Goal: Information Seeking & Learning: Learn about a topic

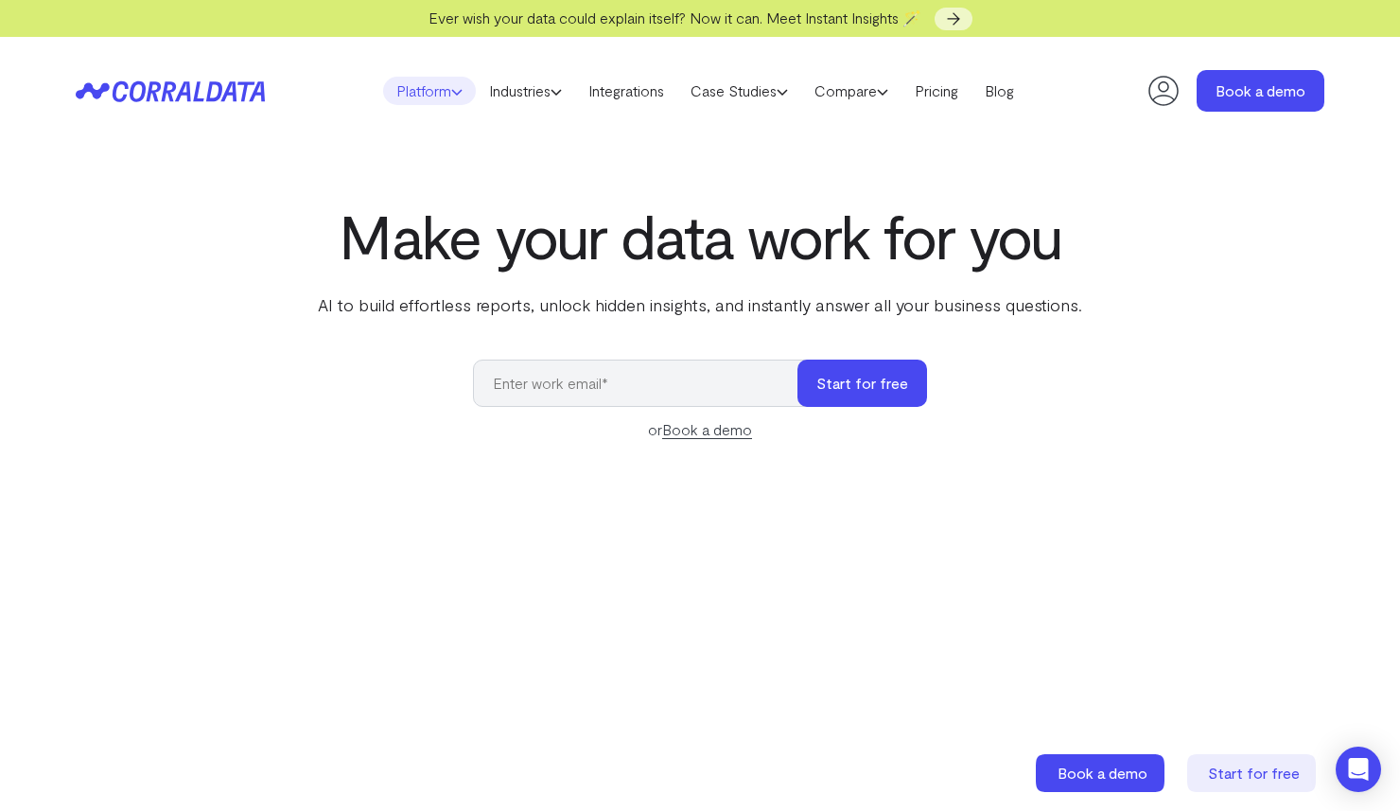
click at [419, 99] on link "Platform" at bounding box center [429, 91] width 93 height 28
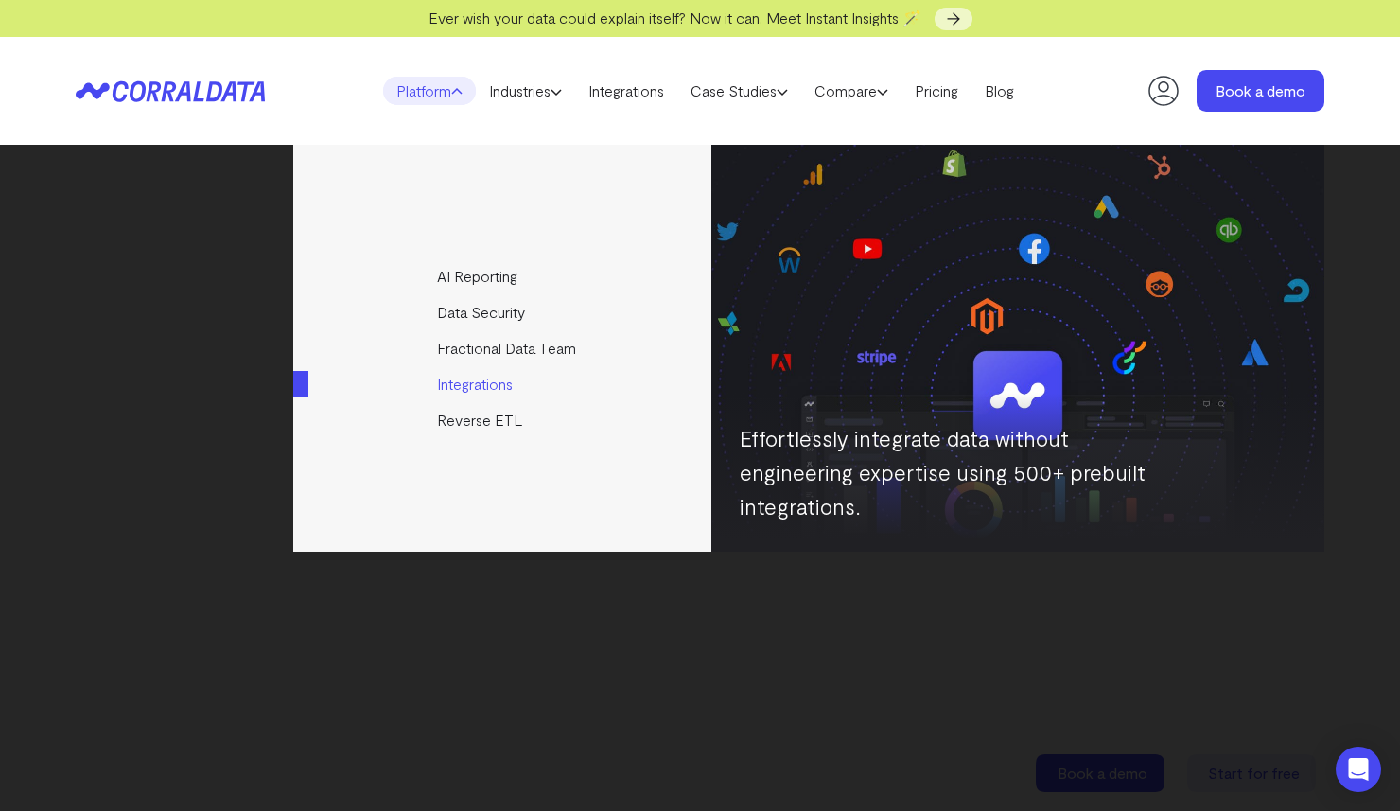
click at [452, 383] on link "Integrations" at bounding box center [503, 384] width 421 height 36
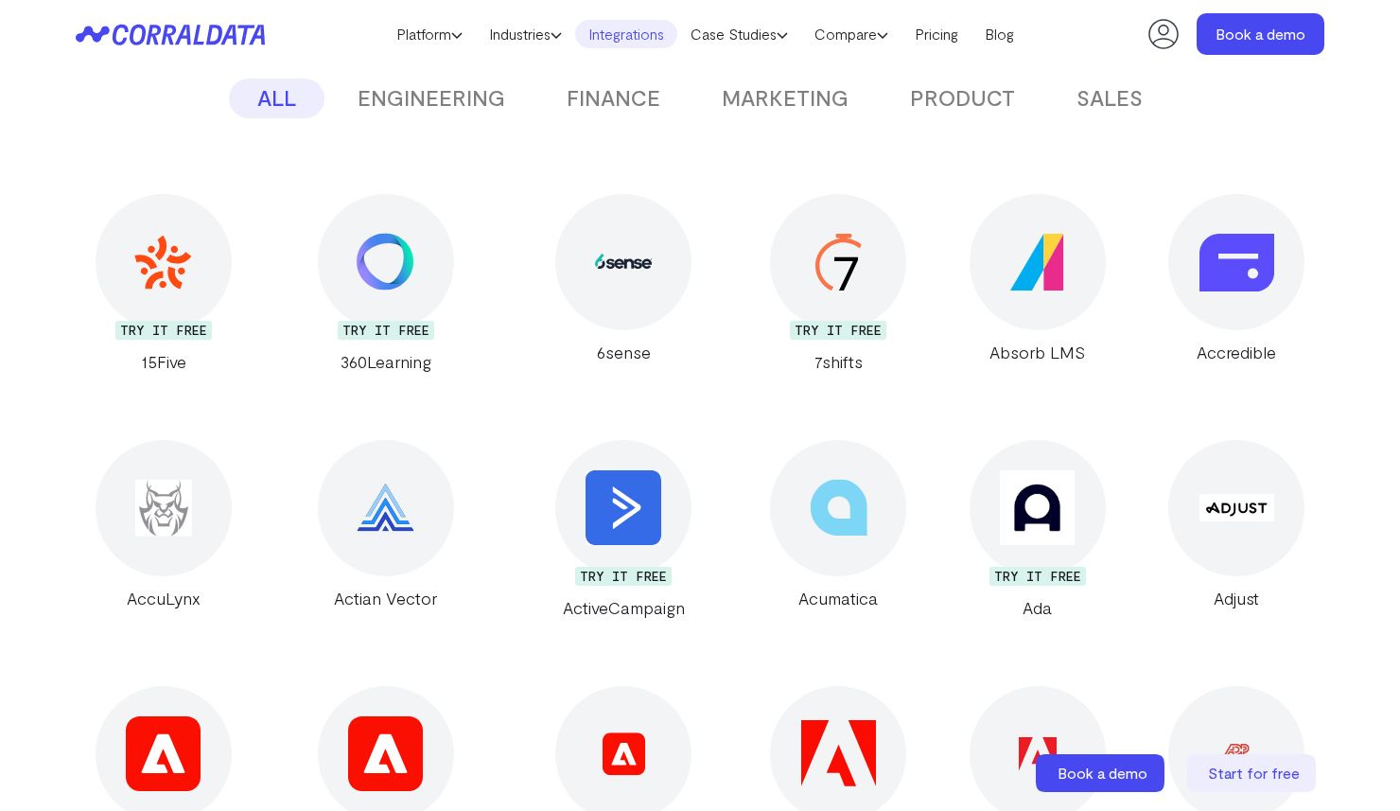
scroll to position [421, 0]
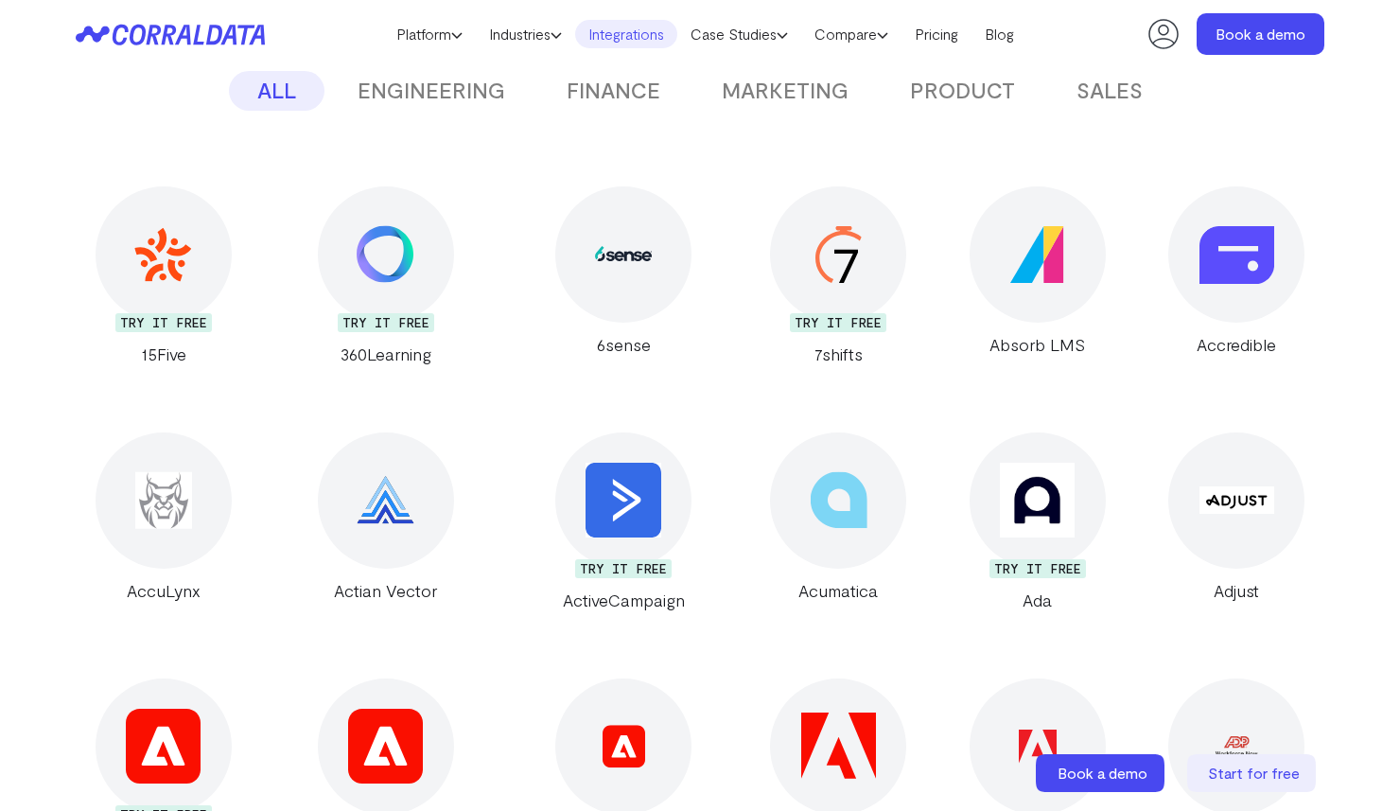
click at [397, 225] on img at bounding box center [386, 254] width 58 height 58
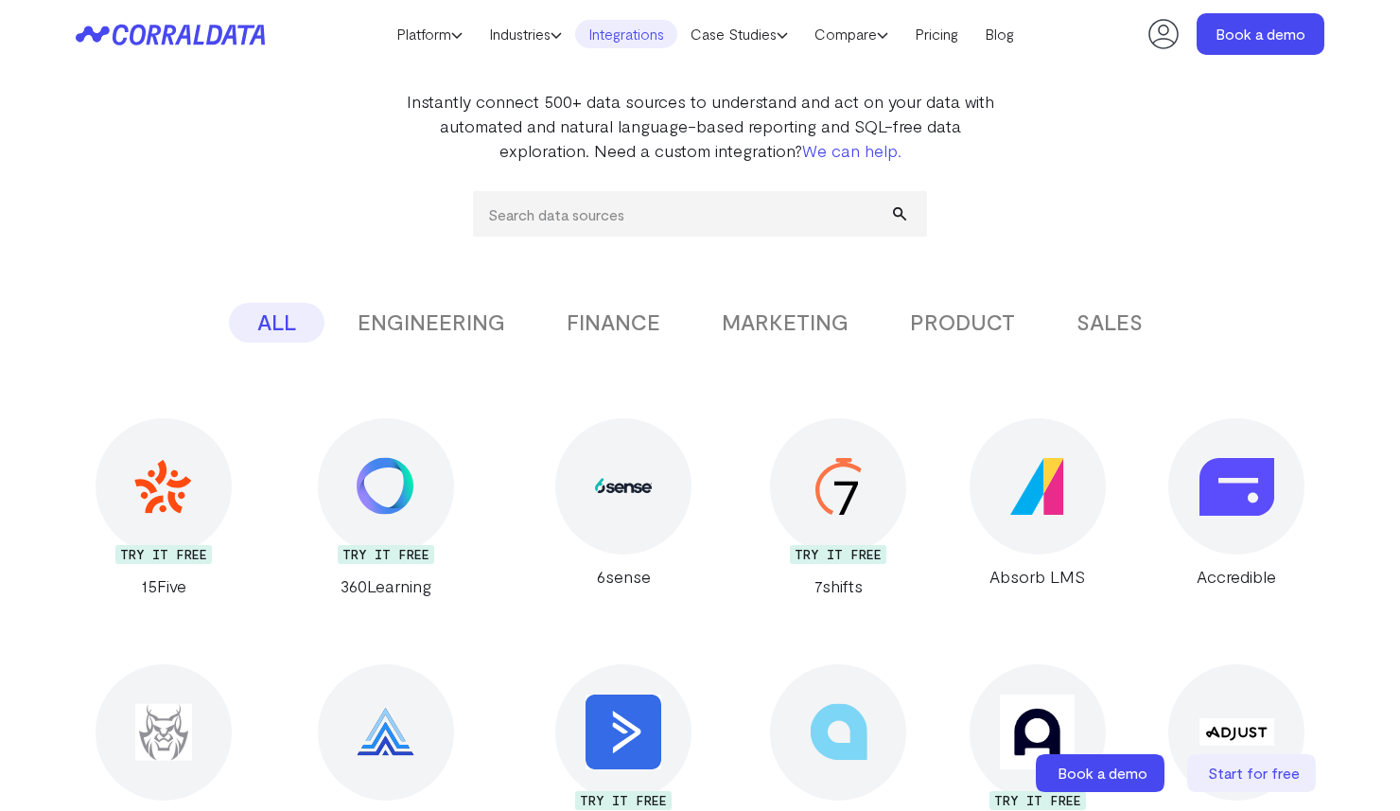
scroll to position [0, 0]
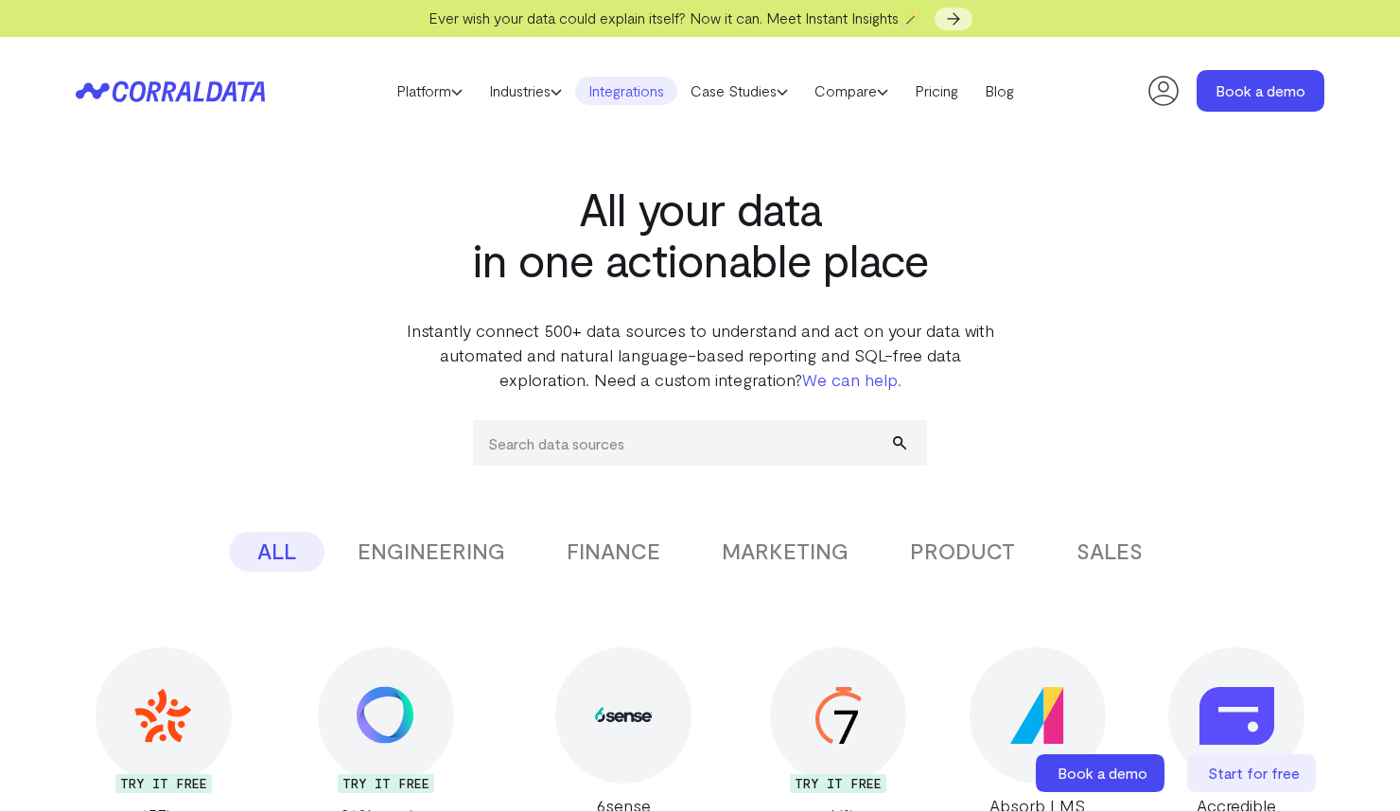
click at [496, 542] on button "ENGINEERING" at bounding box center [431, 552] width 204 height 40
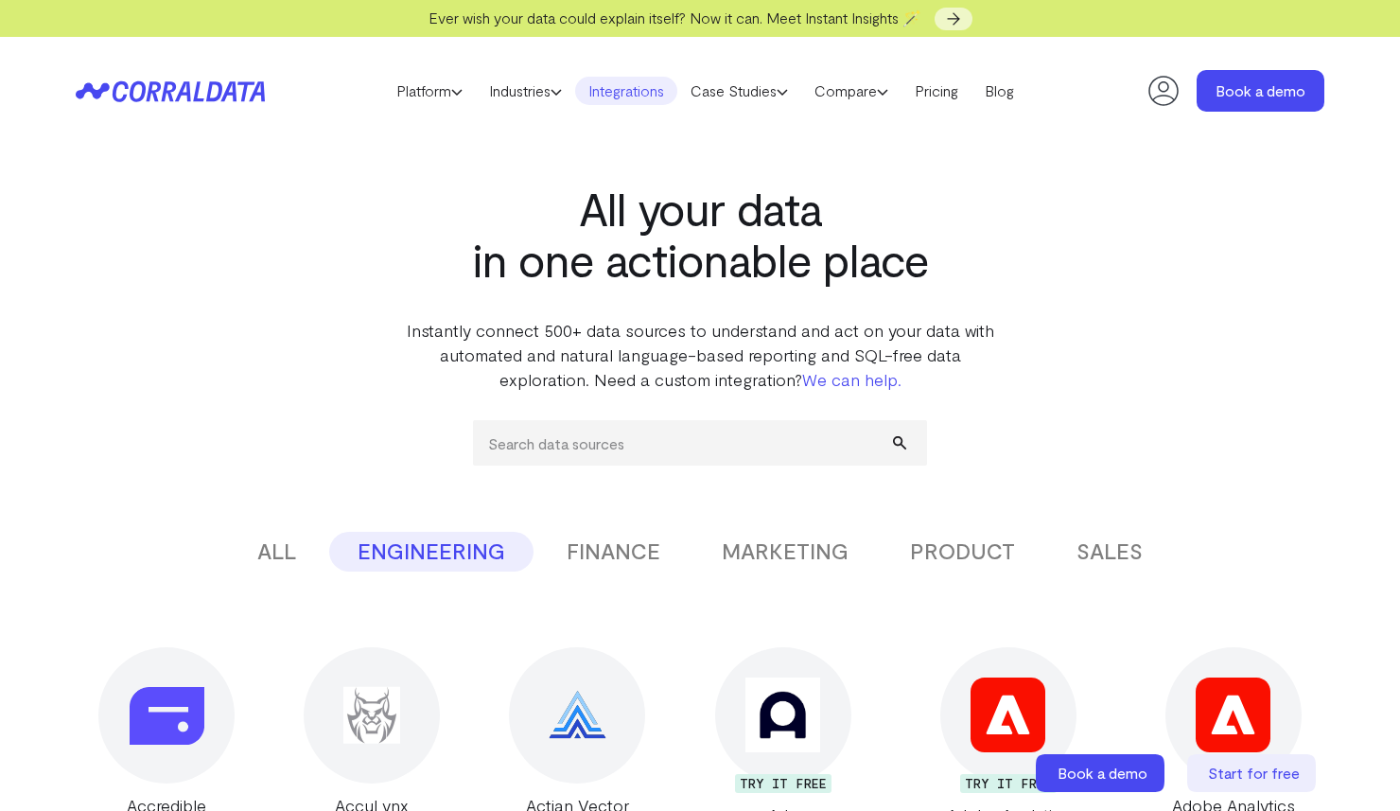
click at [595, 551] on button "FINANCE" at bounding box center [613, 552] width 150 height 40
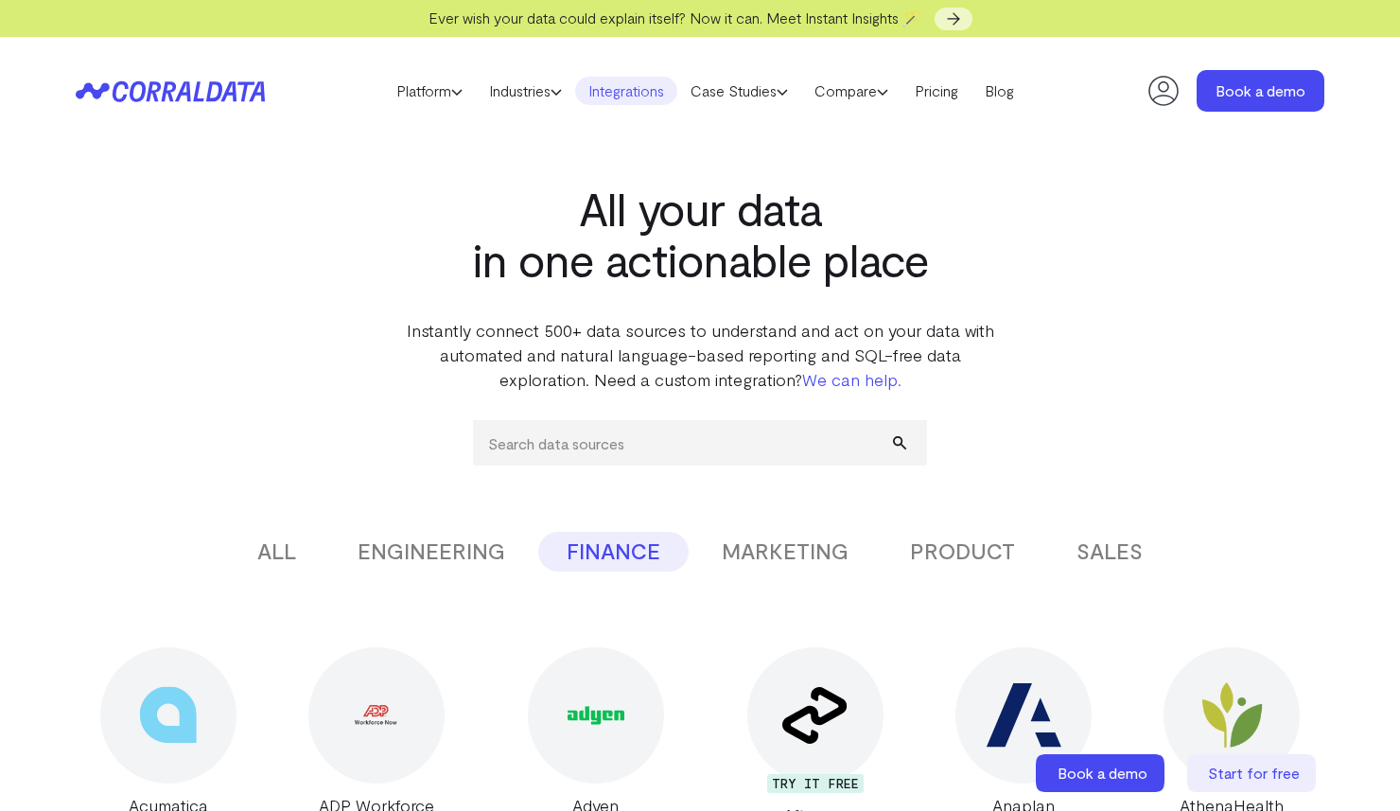
click at [740, 559] on button "MARKETING" at bounding box center [785, 552] width 184 height 40
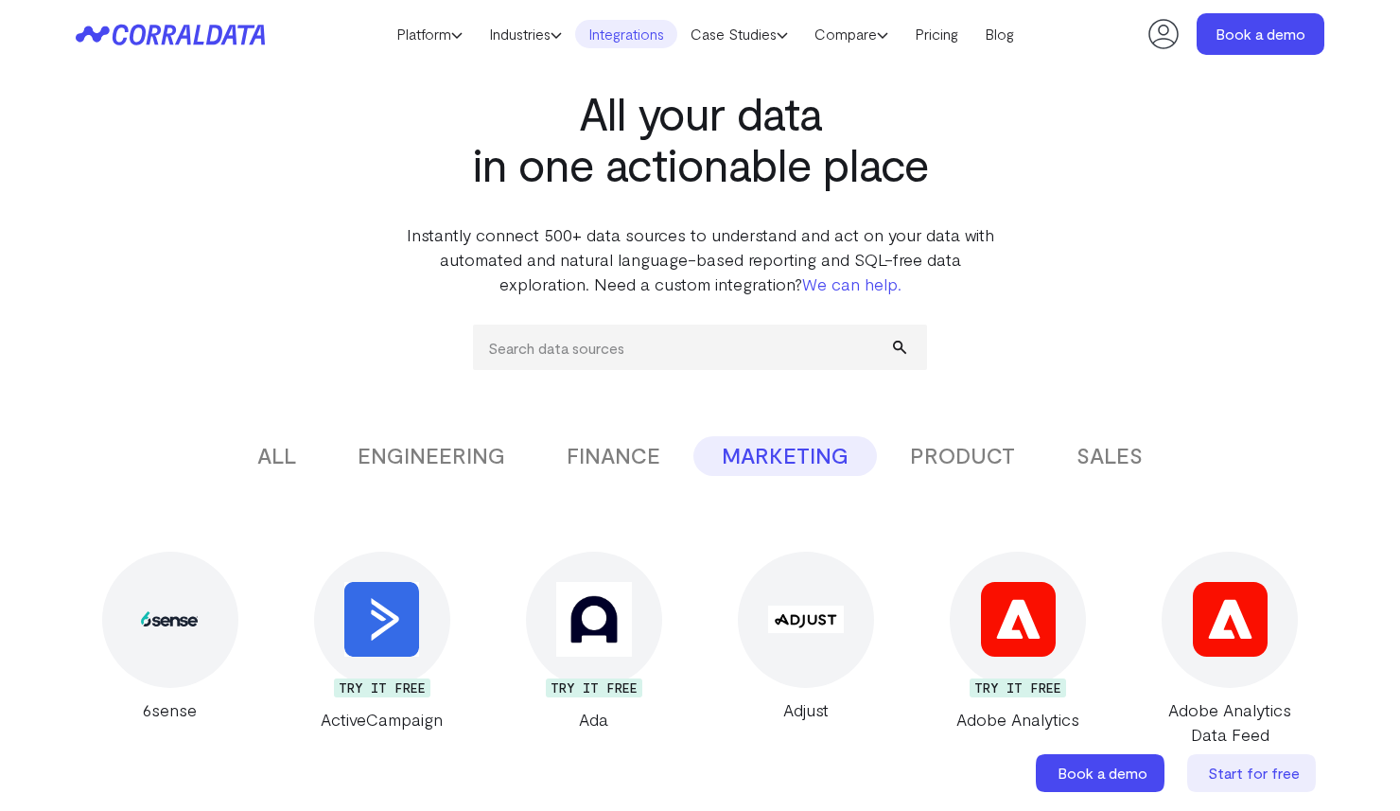
scroll to position [44, 0]
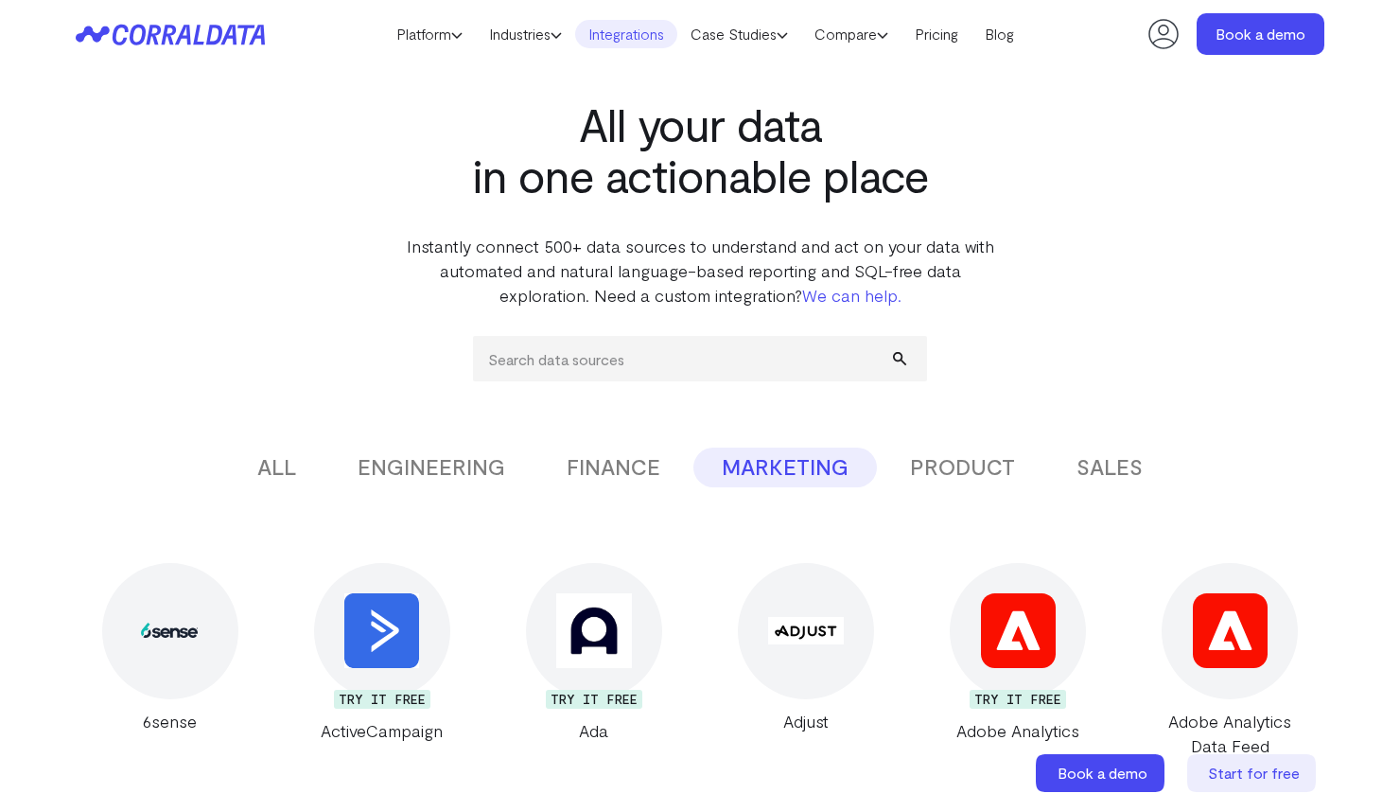
click at [926, 469] on button "PRODUCT" at bounding box center [963, 467] width 162 height 40
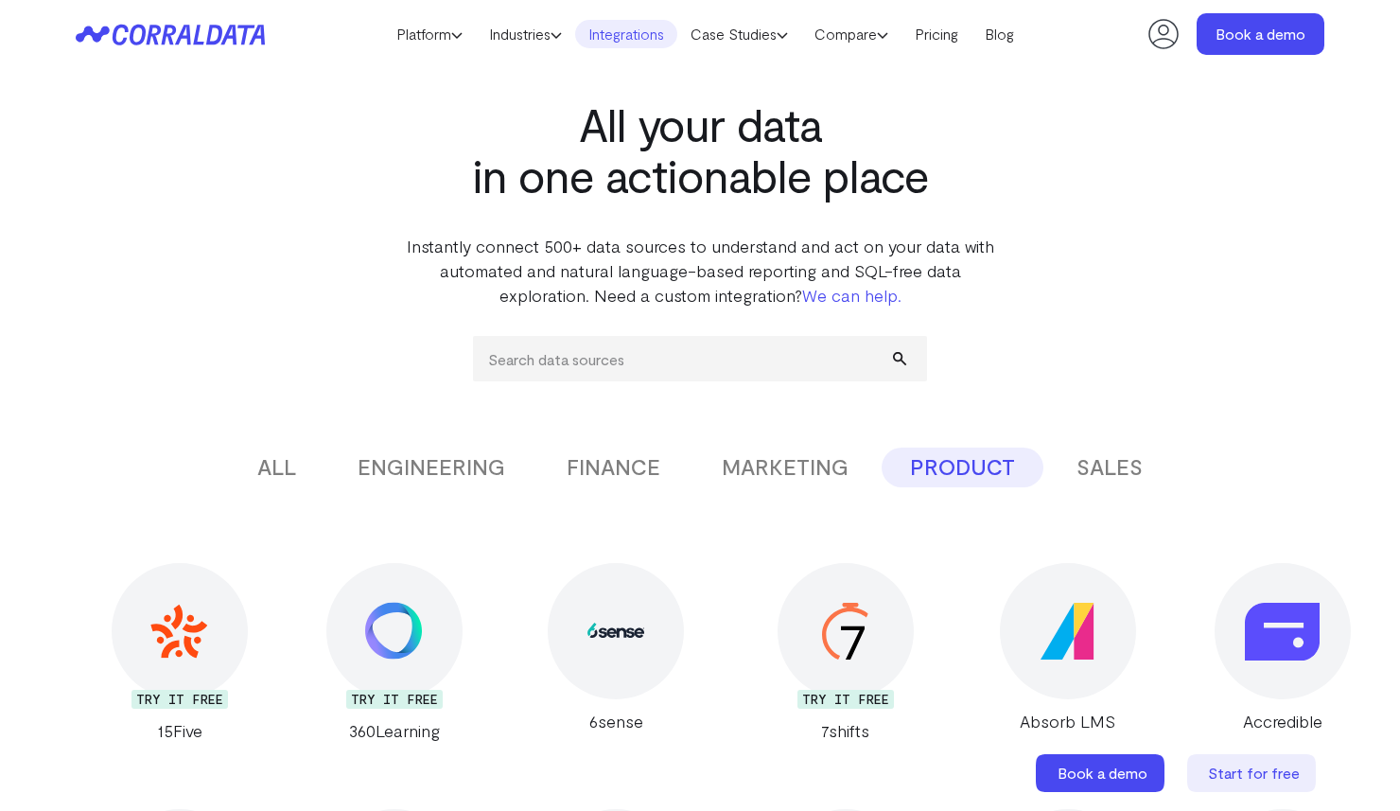
click at [604, 467] on button "FINANCE" at bounding box center [613, 467] width 150 height 40
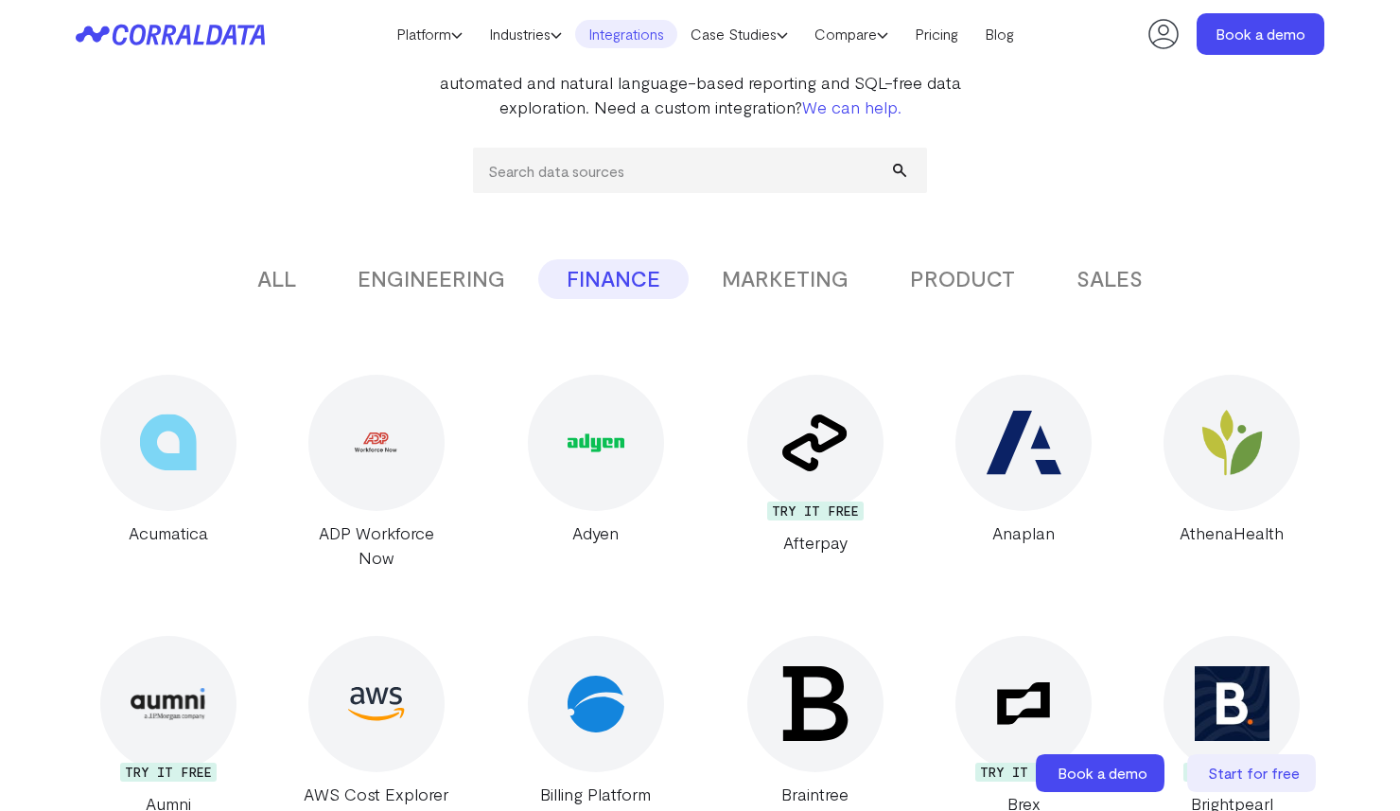
scroll to position [0, 0]
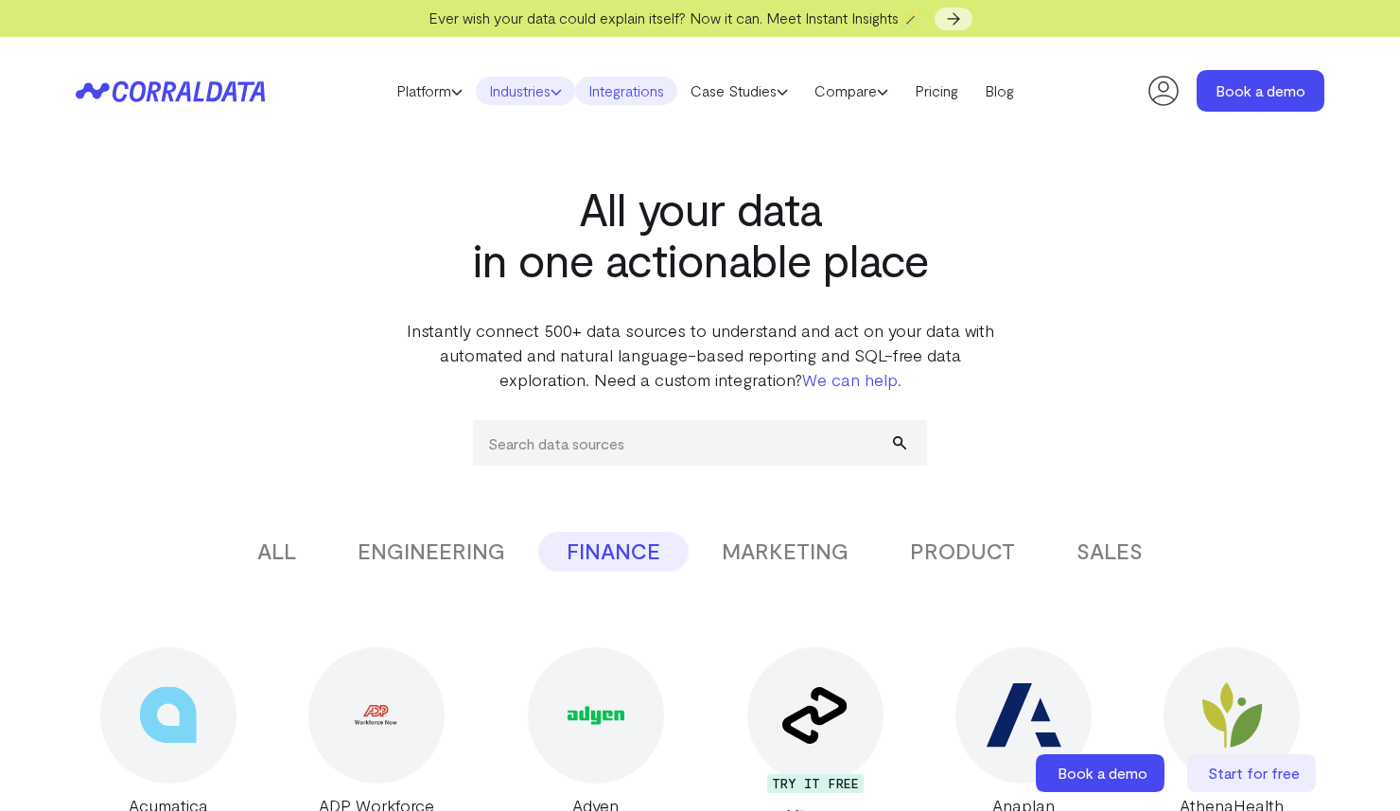
click at [525, 80] on link "Industries" at bounding box center [525, 91] width 99 height 28
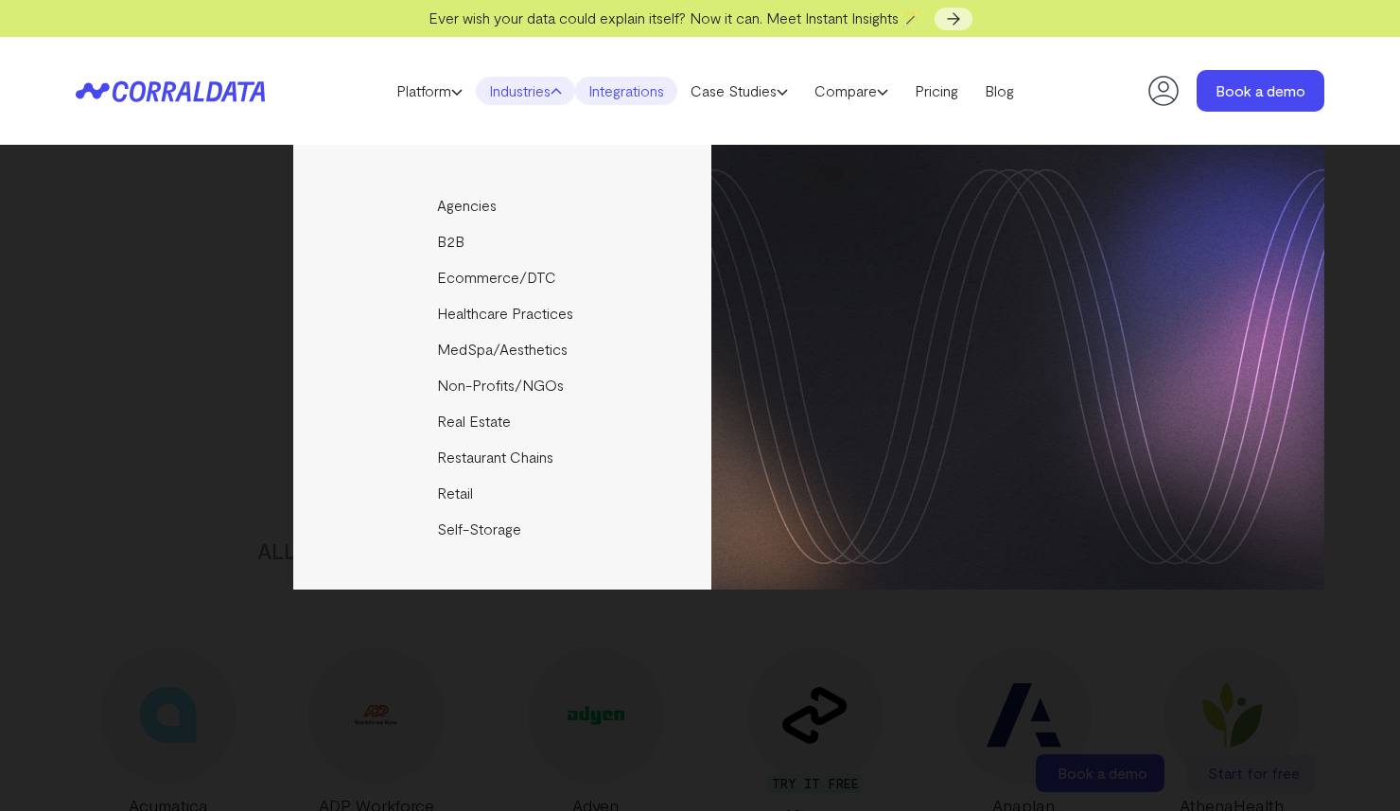
click at [449, 105] on header "Platform AI Reporting Use AI to effortlessly answer any business questions from…" at bounding box center [700, 91] width 1249 height 108
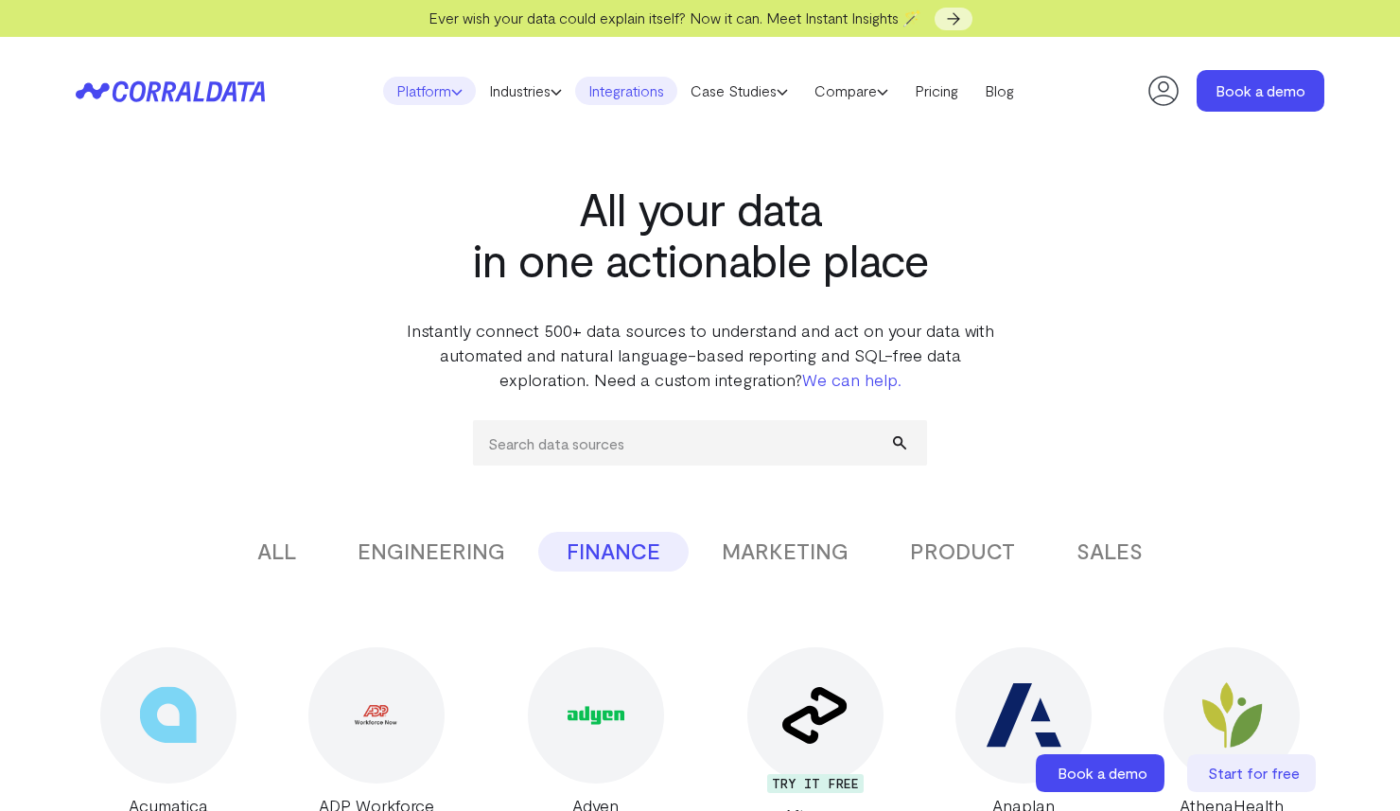
click at [441, 95] on link "Platform" at bounding box center [429, 91] width 93 height 28
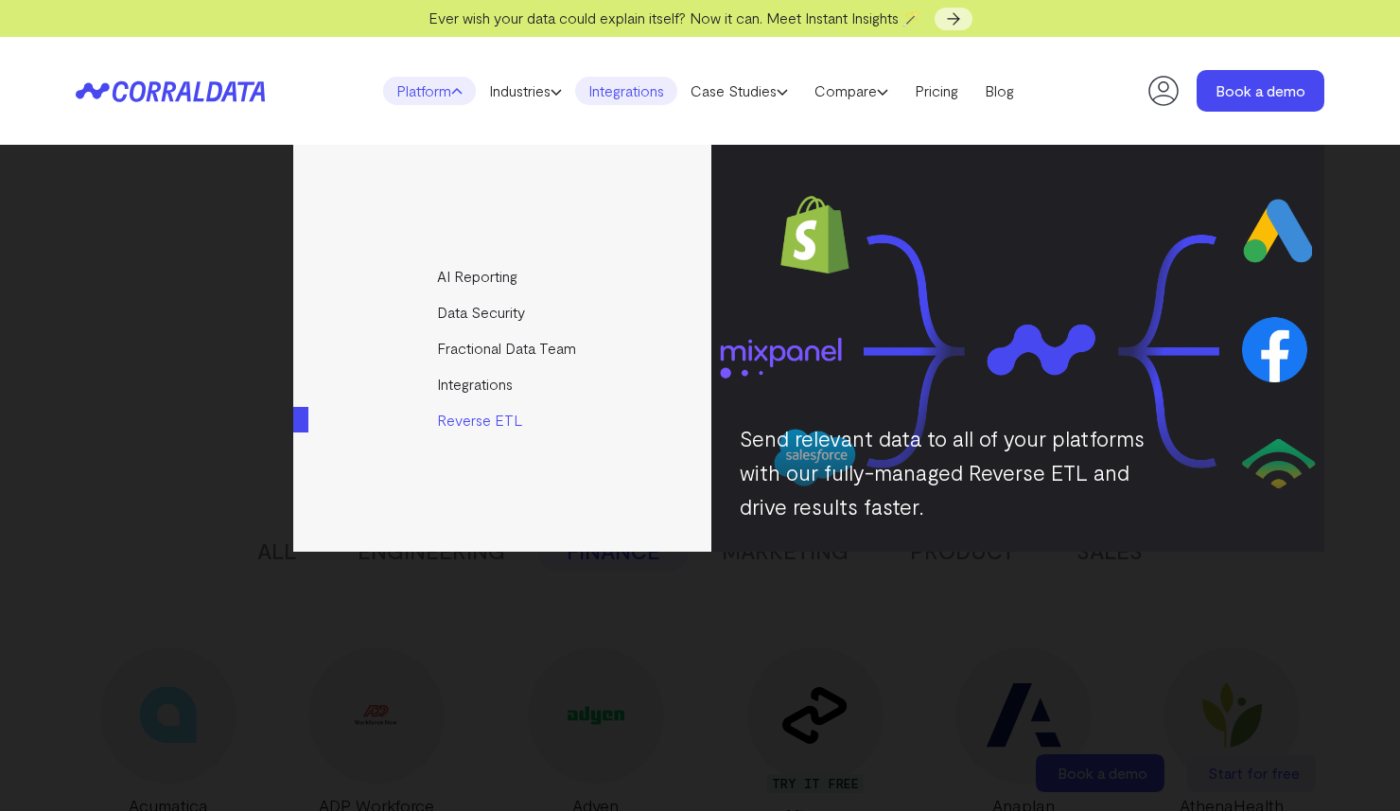
click at [478, 422] on link "Reverse ETL" at bounding box center [503, 420] width 421 height 36
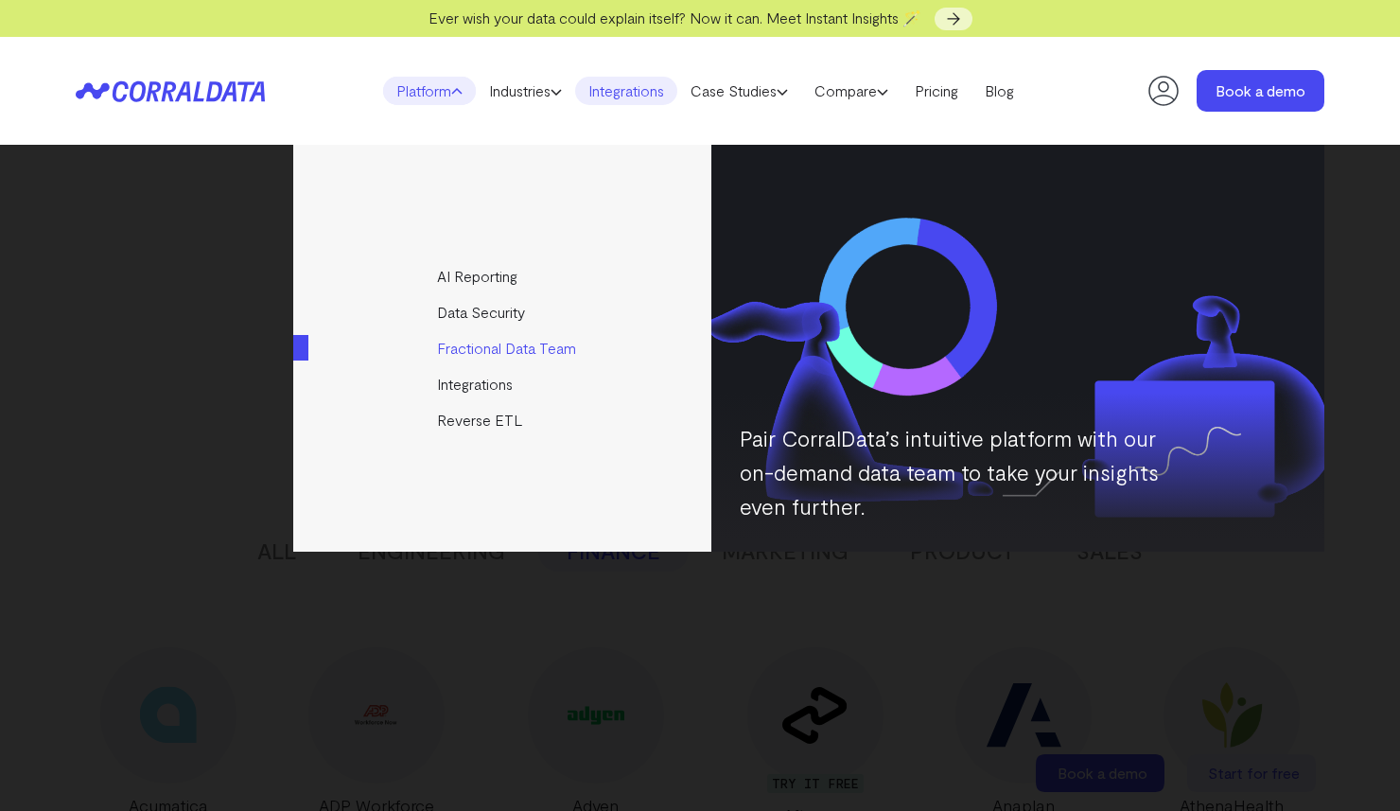
click at [492, 344] on link "Fractional Data Team" at bounding box center [503, 348] width 421 height 36
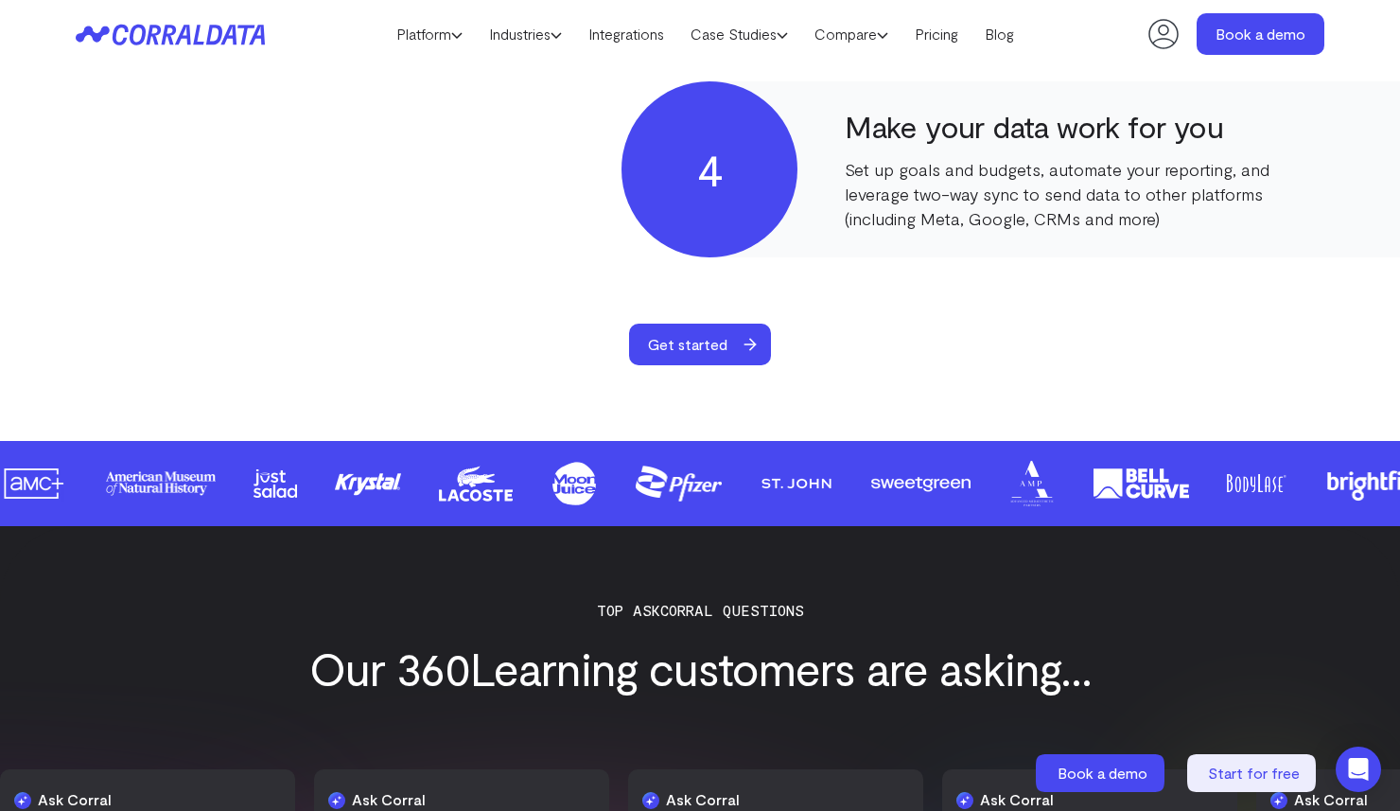
scroll to position [1568, 0]
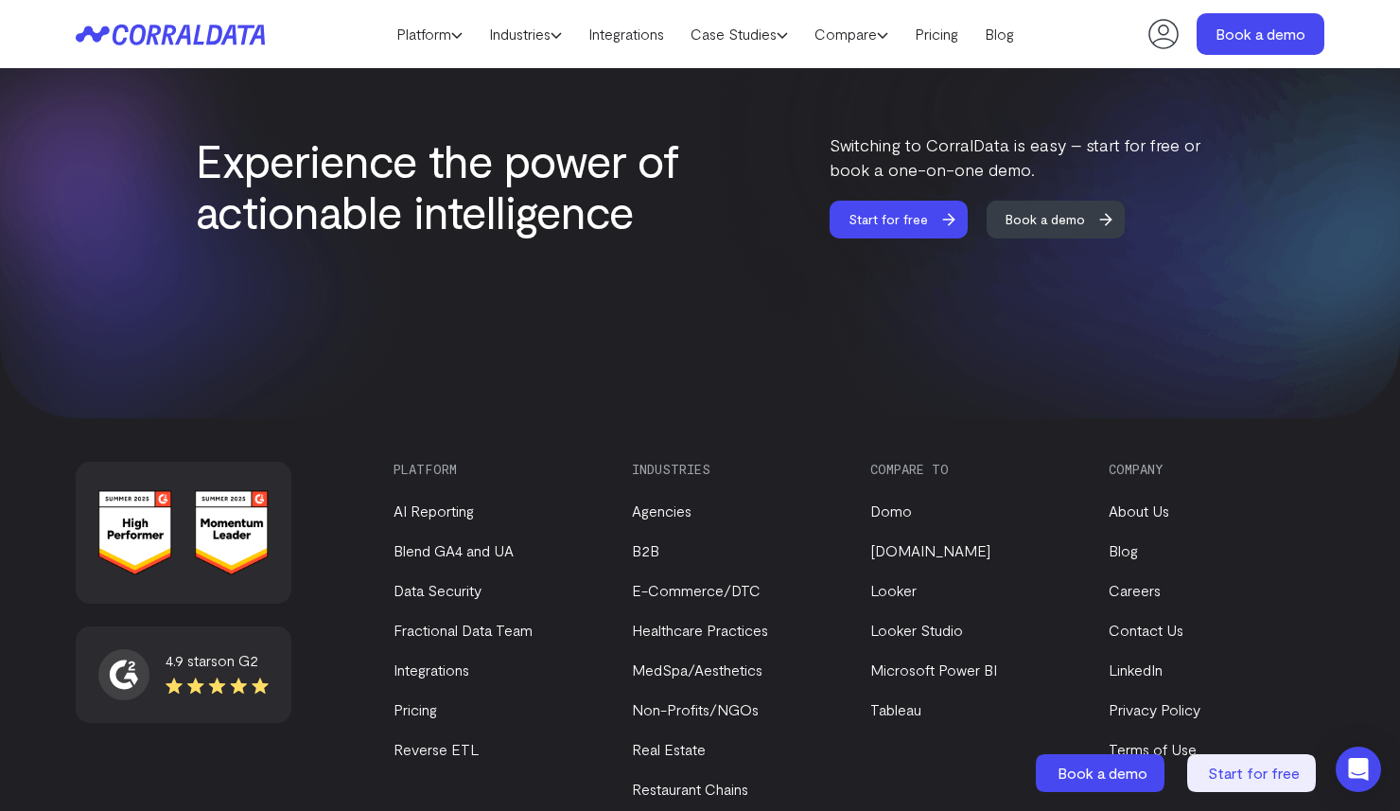
scroll to position [2399, 0]
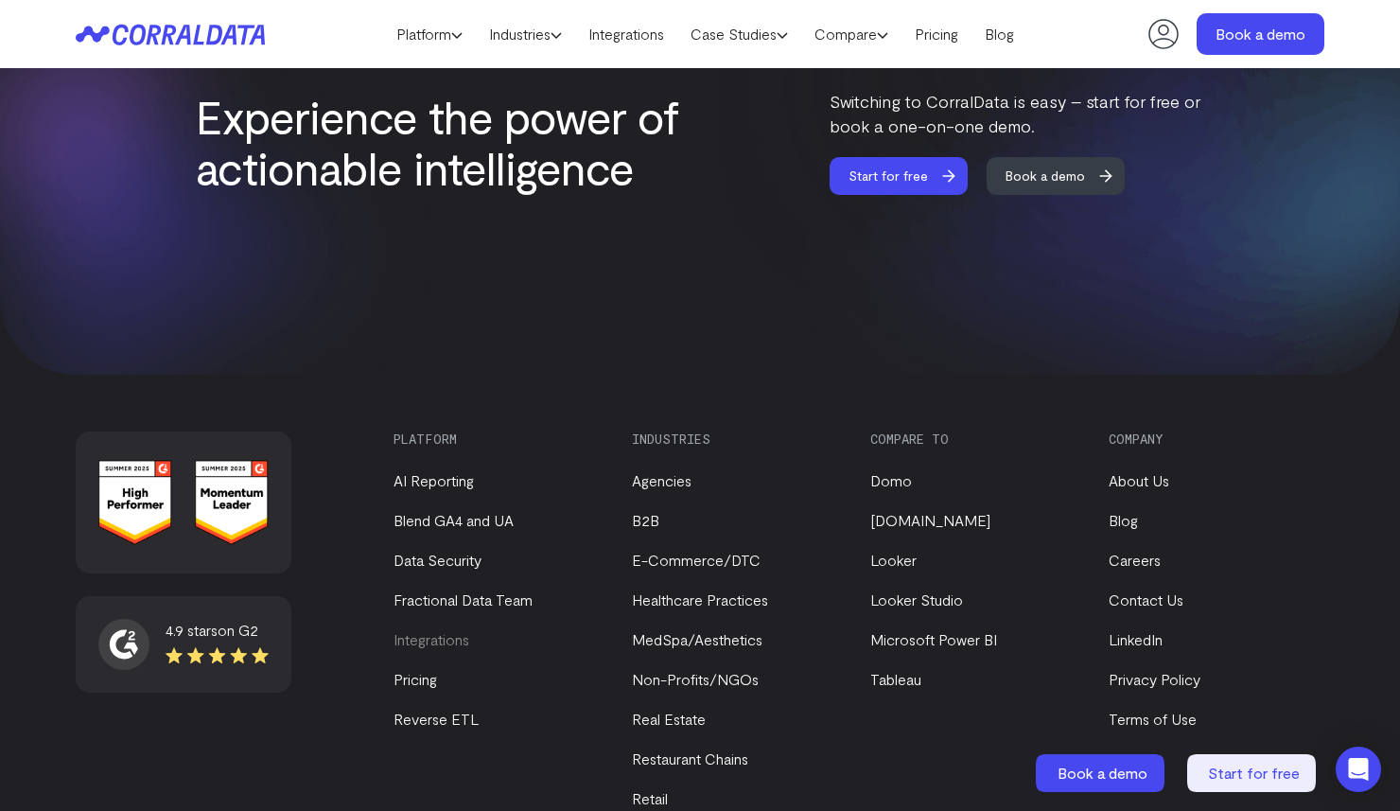
click at [438, 630] on link "Integrations" at bounding box center [432, 639] width 76 height 18
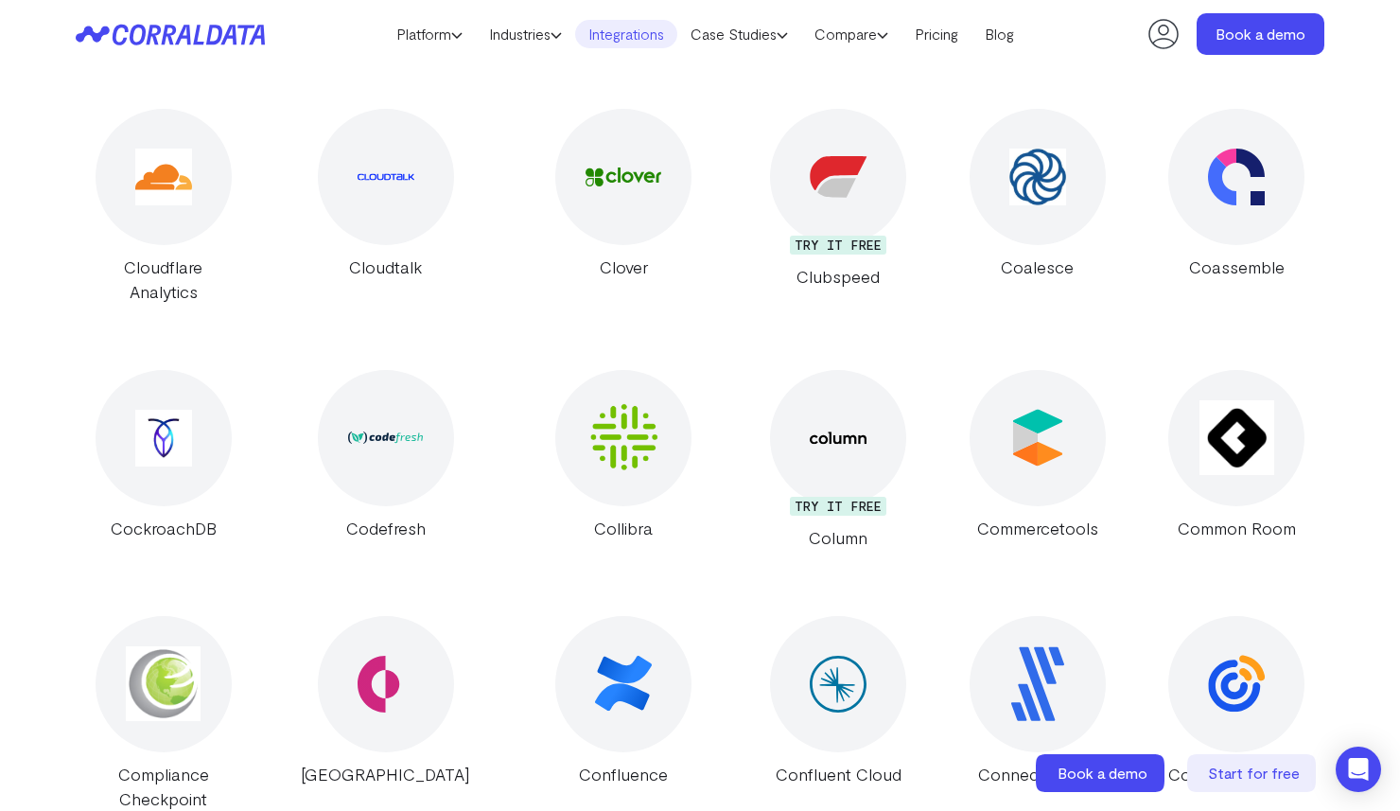
scroll to position [7509, 0]
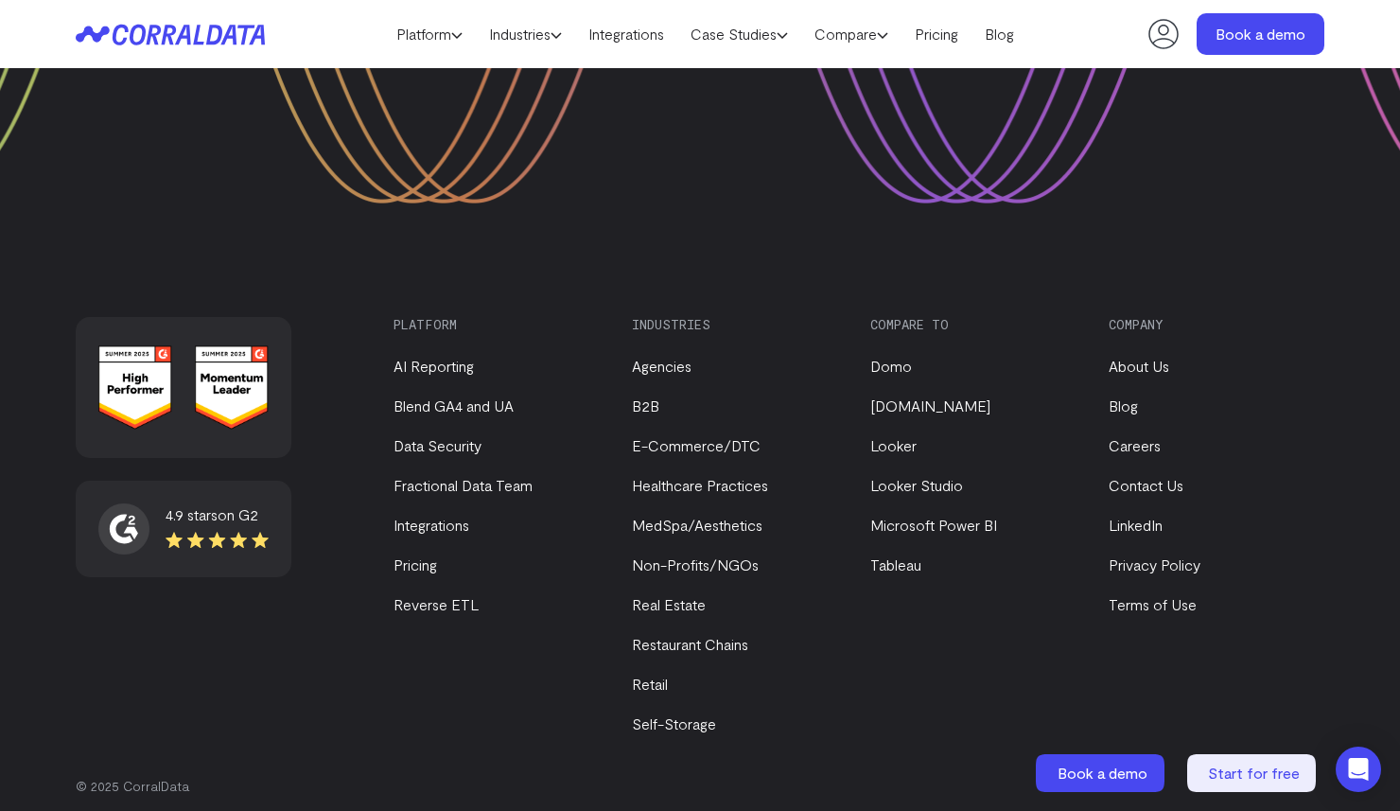
scroll to position [3946, 0]
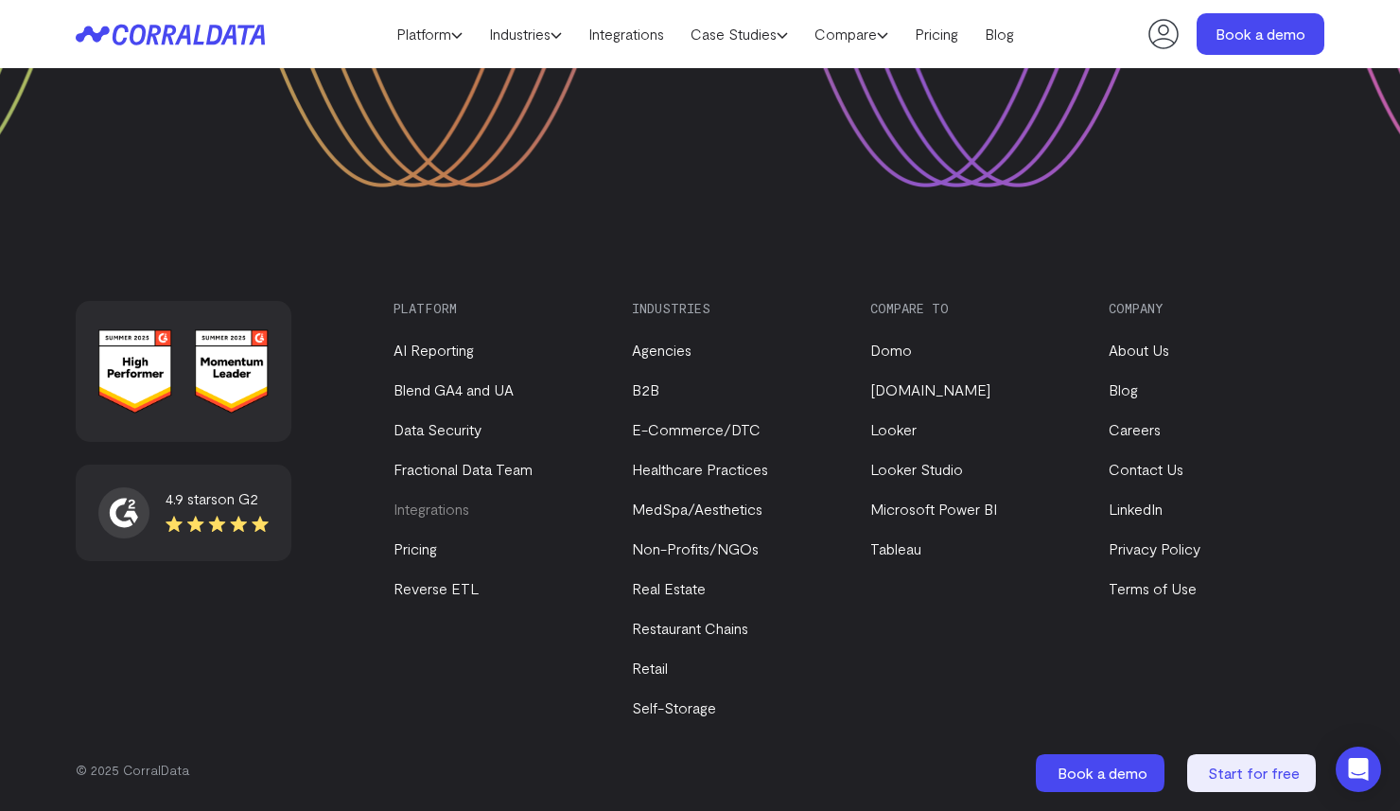
click at [410, 515] on link "Integrations" at bounding box center [432, 508] width 76 height 18
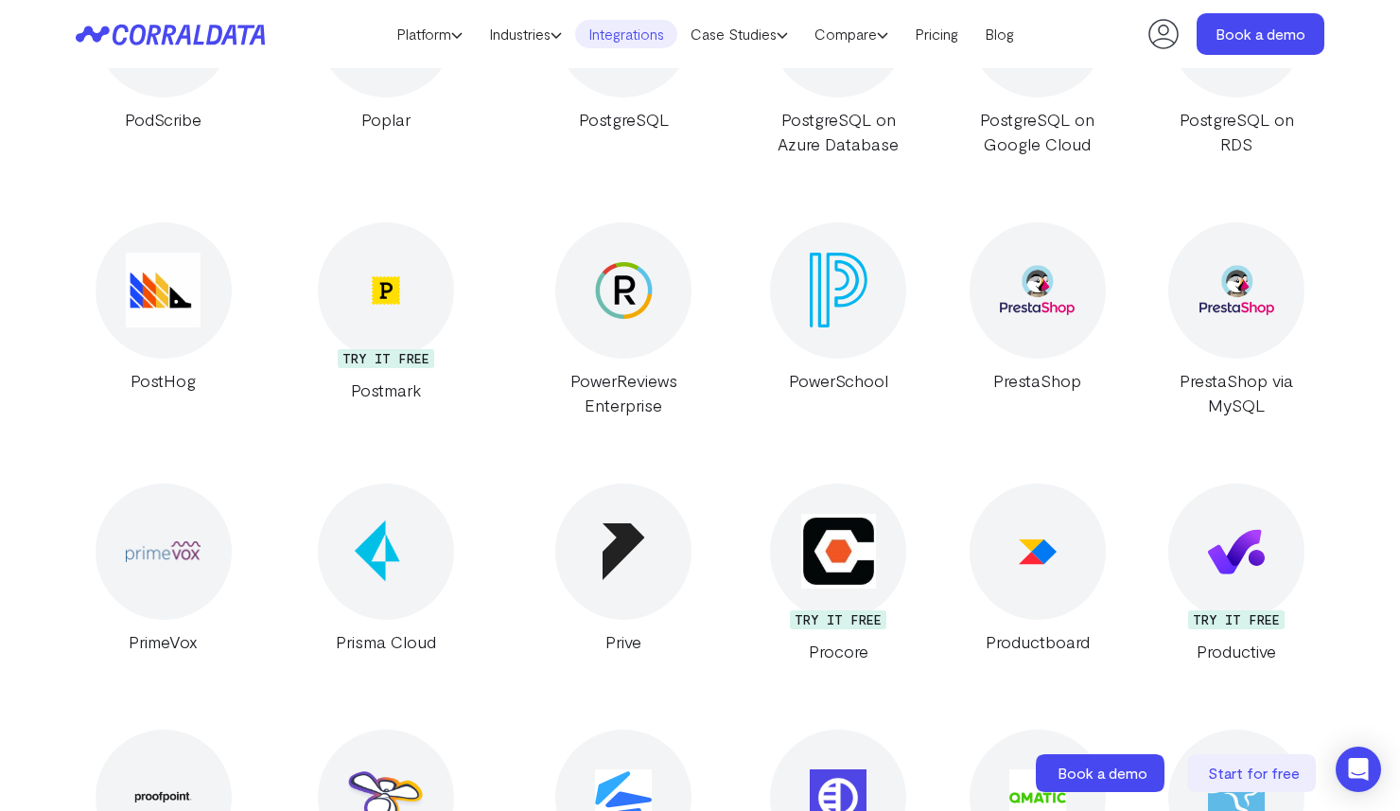
scroll to position [24935, 0]
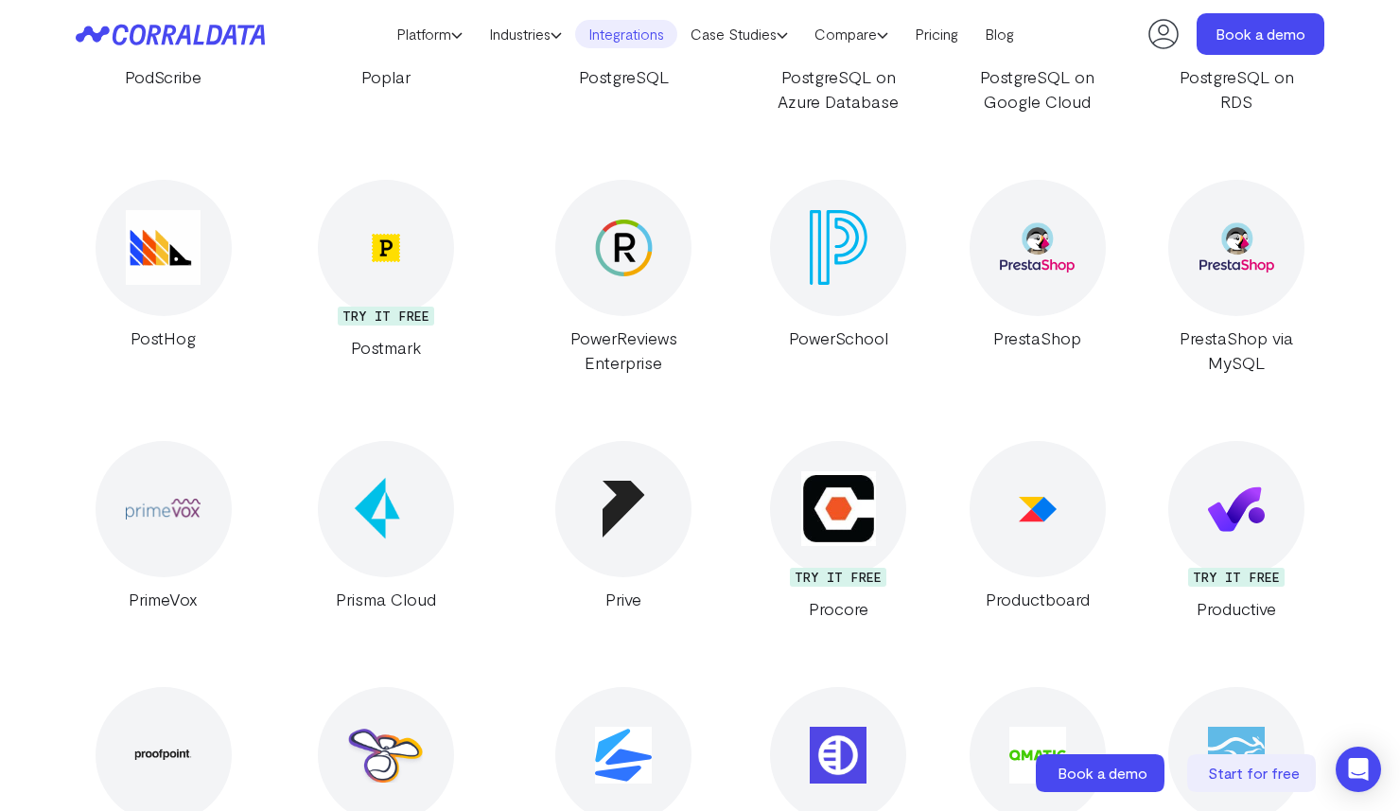
click at [585, 687] on div at bounding box center [623, 755] width 136 height 136
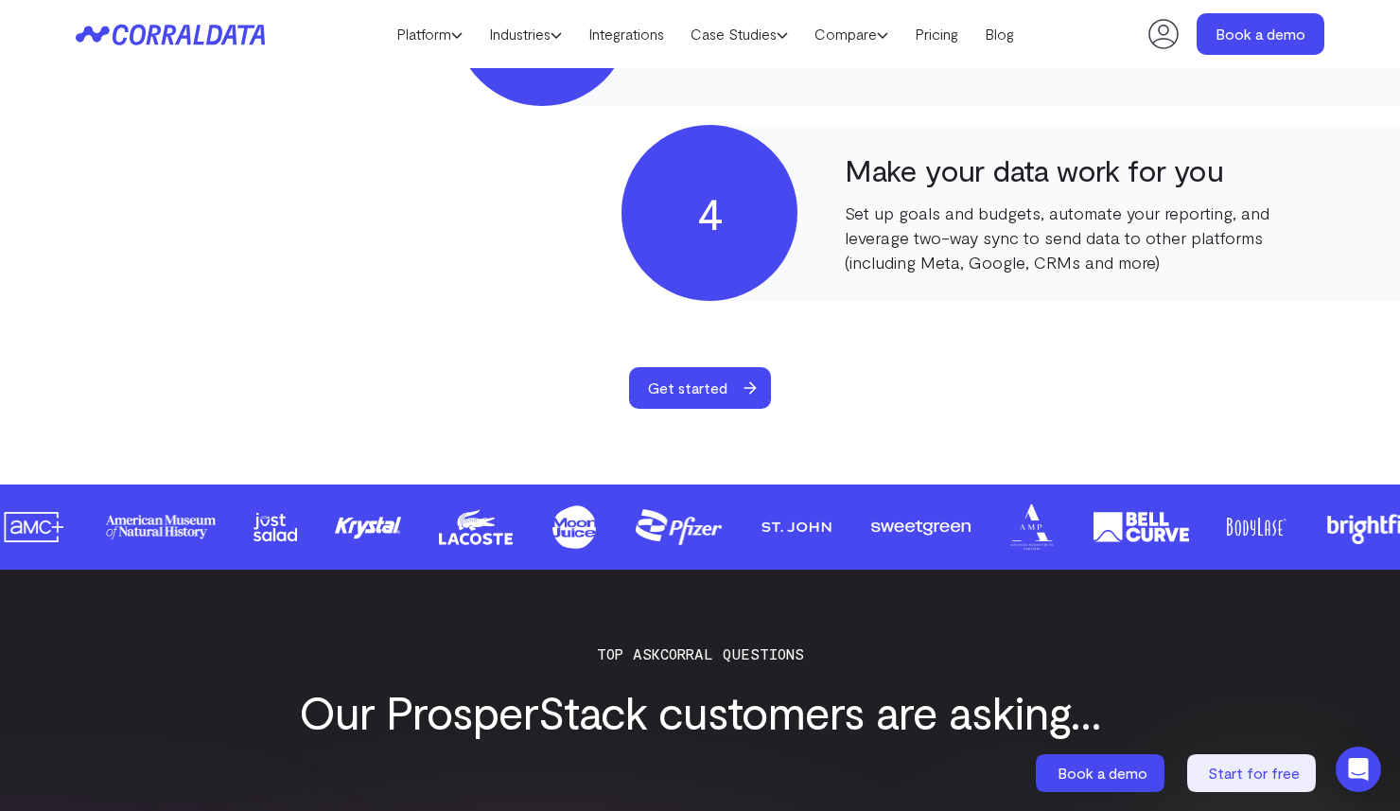
scroll to position [1546, 0]
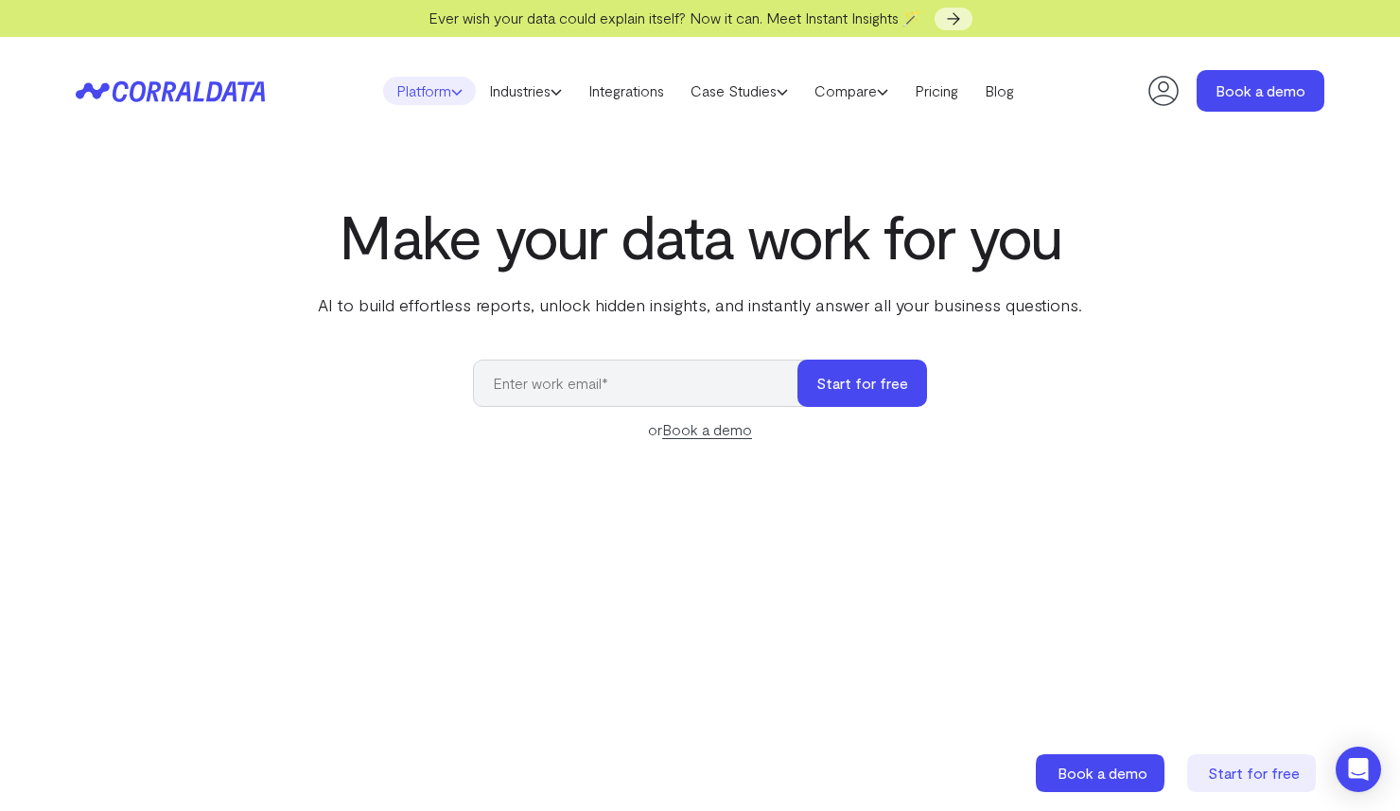
click at [406, 98] on link "Platform" at bounding box center [429, 91] width 93 height 28
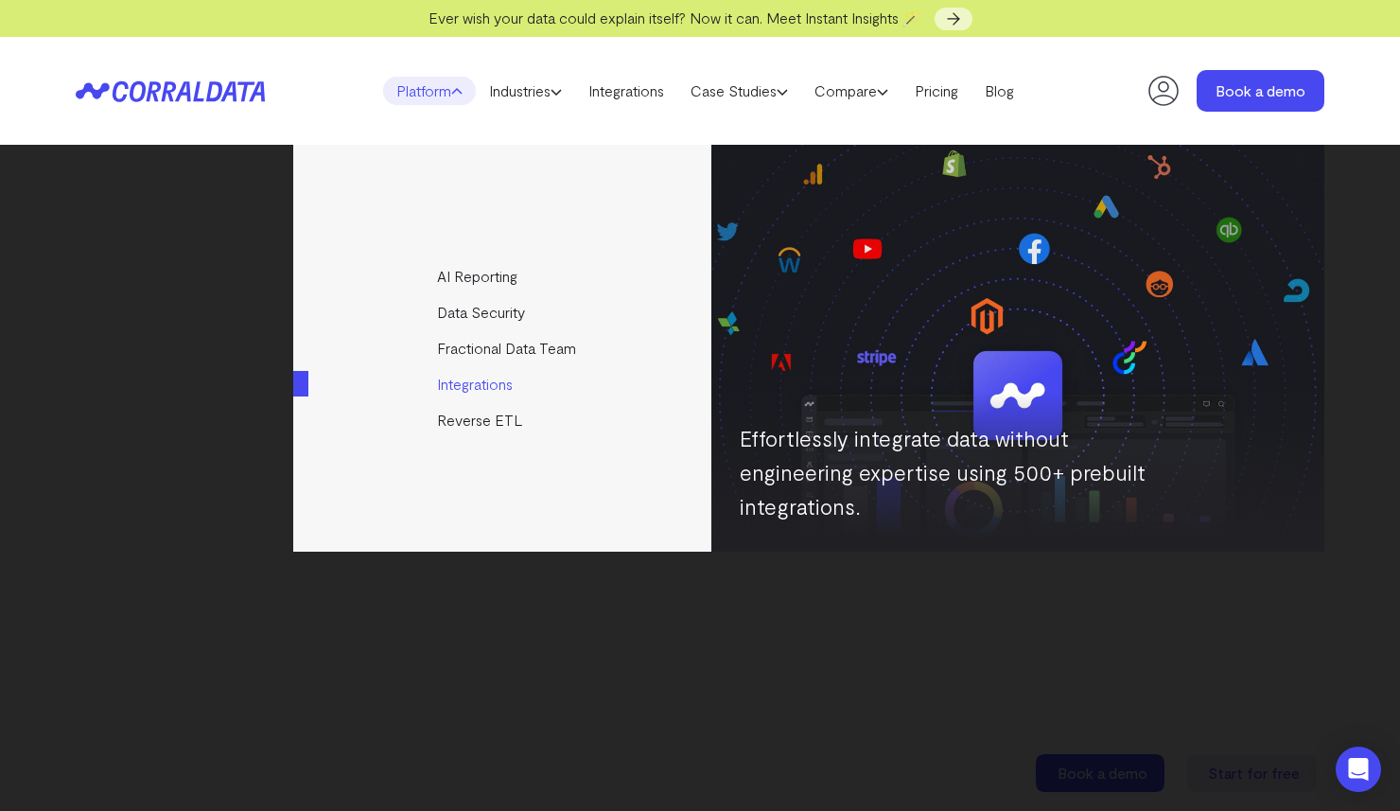
click at [456, 384] on link "Integrations" at bounding box center [503, 384] width 421 height 36
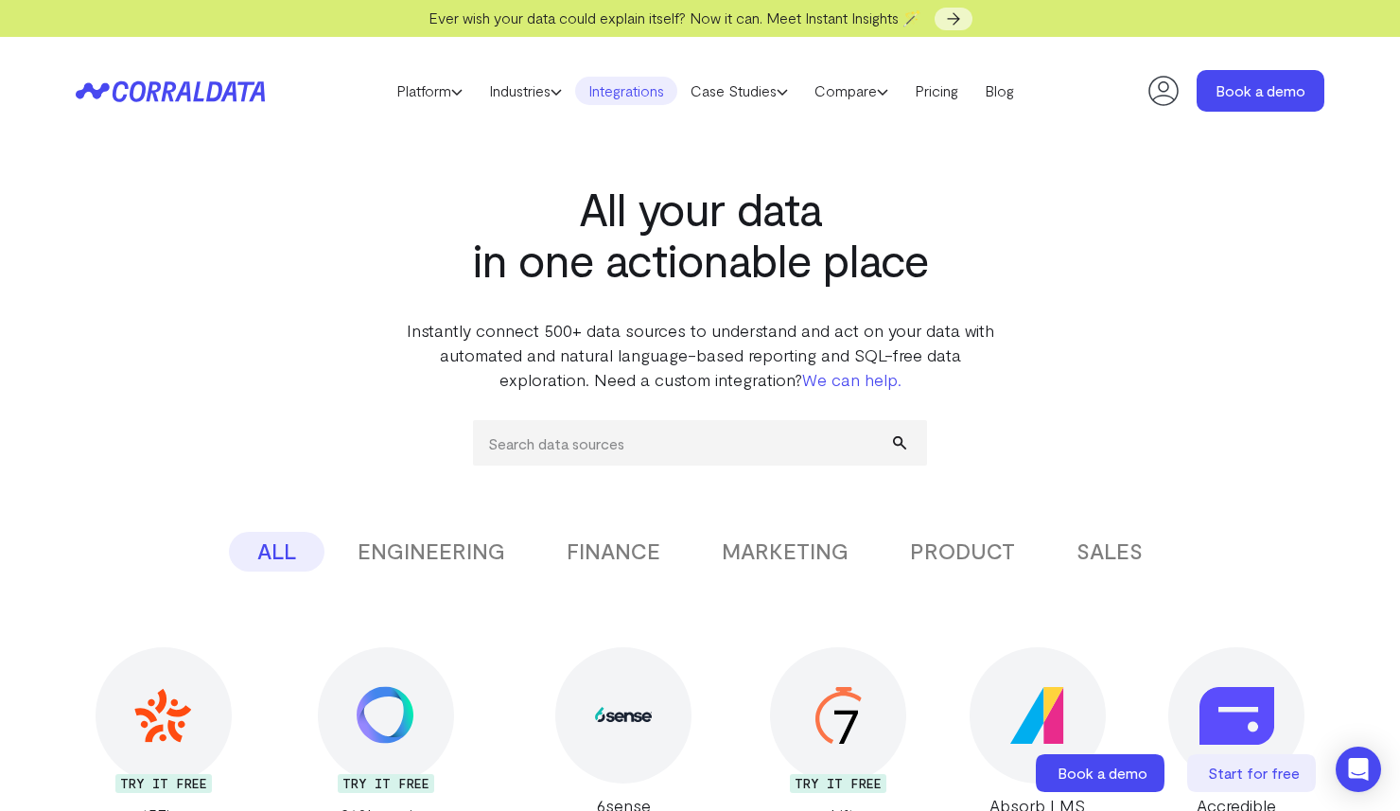
scroll to position [40, 0]
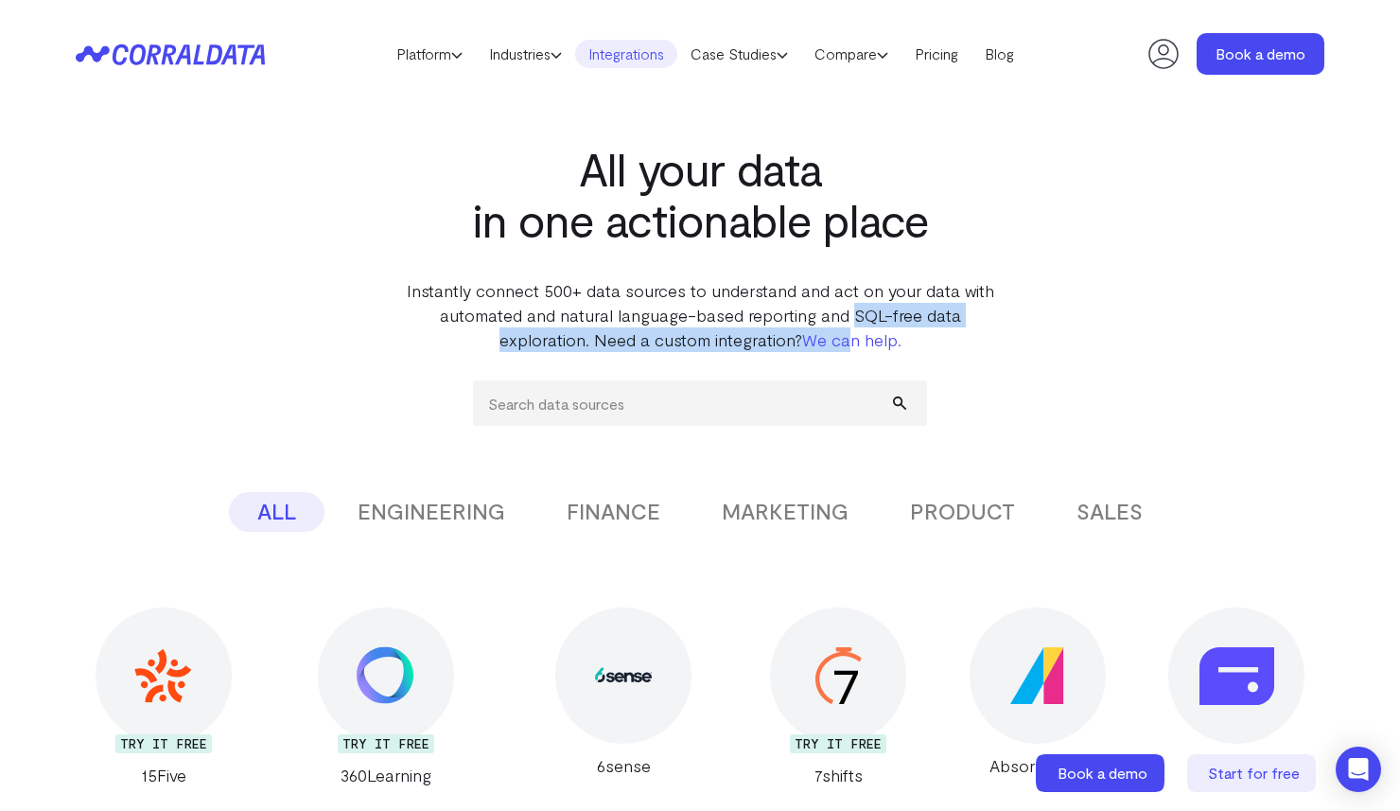
click at [850, 326] on p "Instantly connect 500+ data sources to understand and act on your data with aut…" at bounding box center [700, 315] width 596 height 74
click at [850, 338] on link "We can help." at bounding box center [851, 339] width 99 height 21
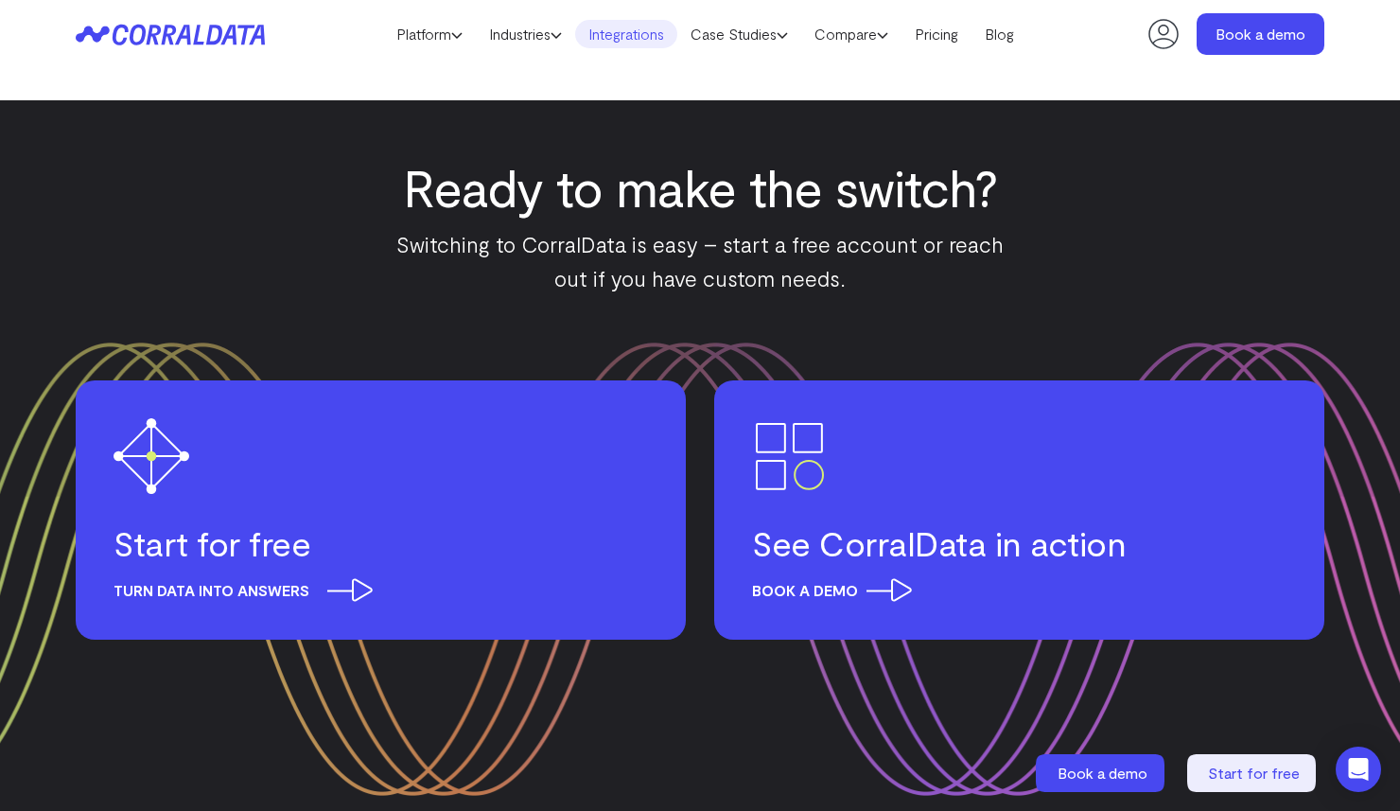
scroll to position [37194, 0]
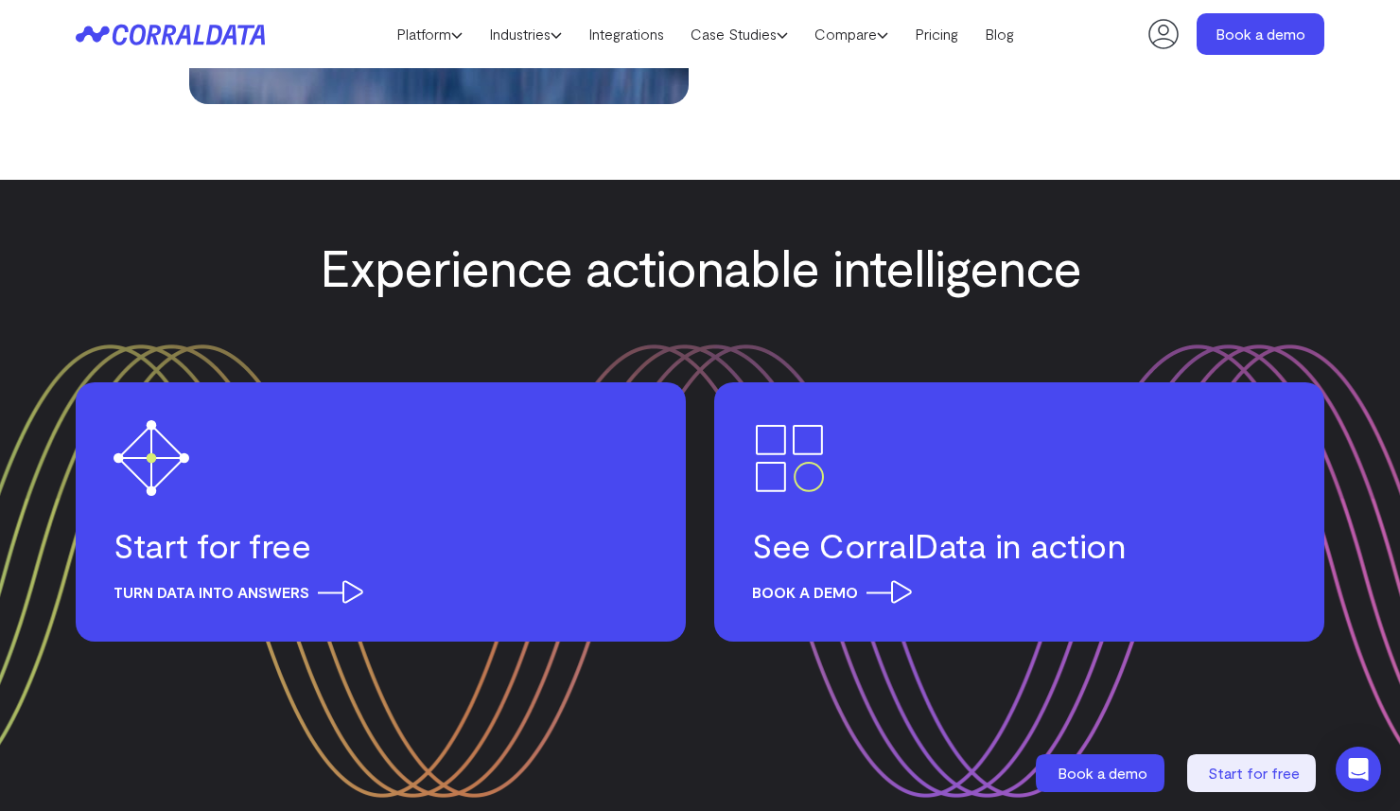
scroll to position [6212, 0]
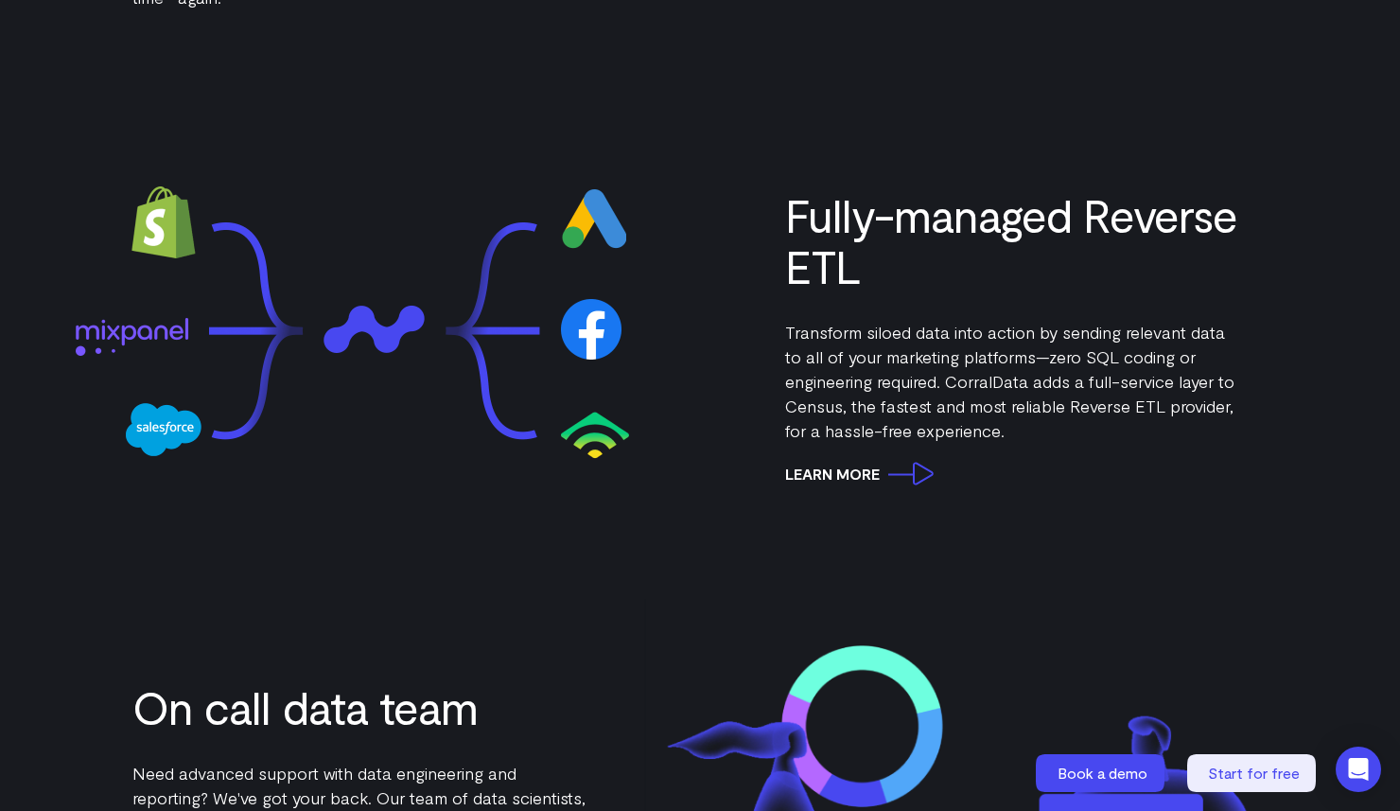
scroll to position [2691, 0]
